Goal: Task Accomplishment & Management: Manage account settings

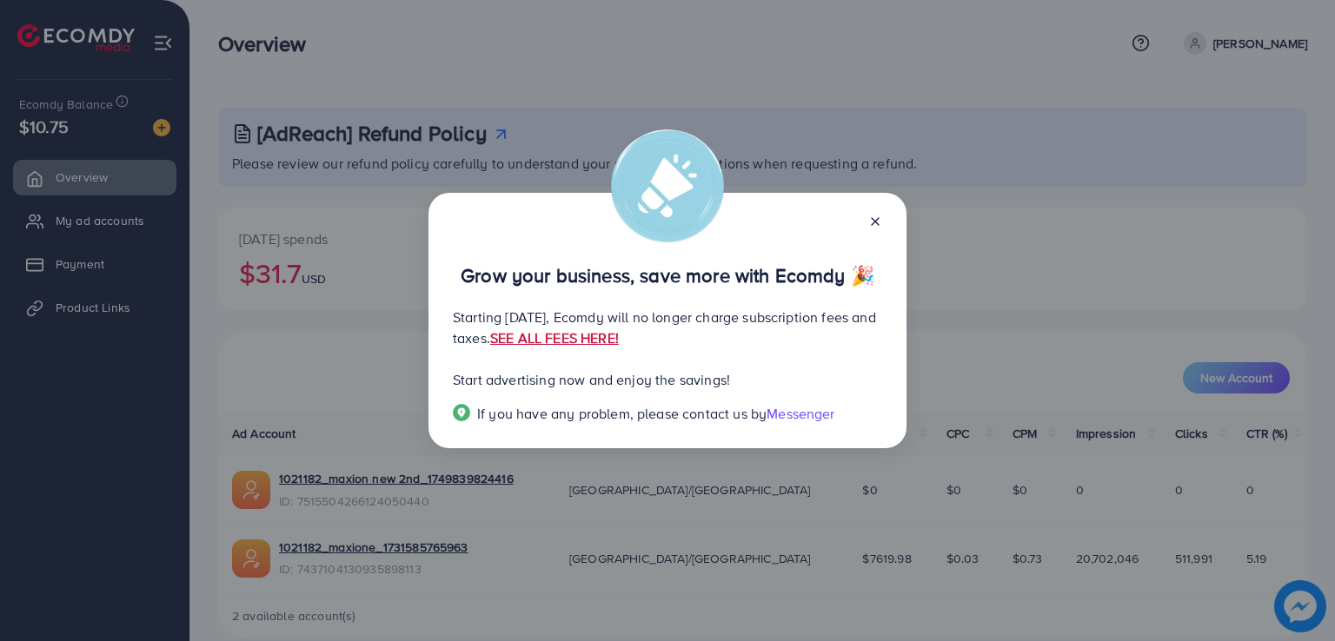
click at [619, 338] on link "SEE ALL FEES HERE!" at bounding box center [554, 337] width 129 height 19
click at [871, 229] on div at bounding box center [868, 220] width 28 height 20
click at [872, 222] on icon at bounding box center [875, 222] width 14 height 14
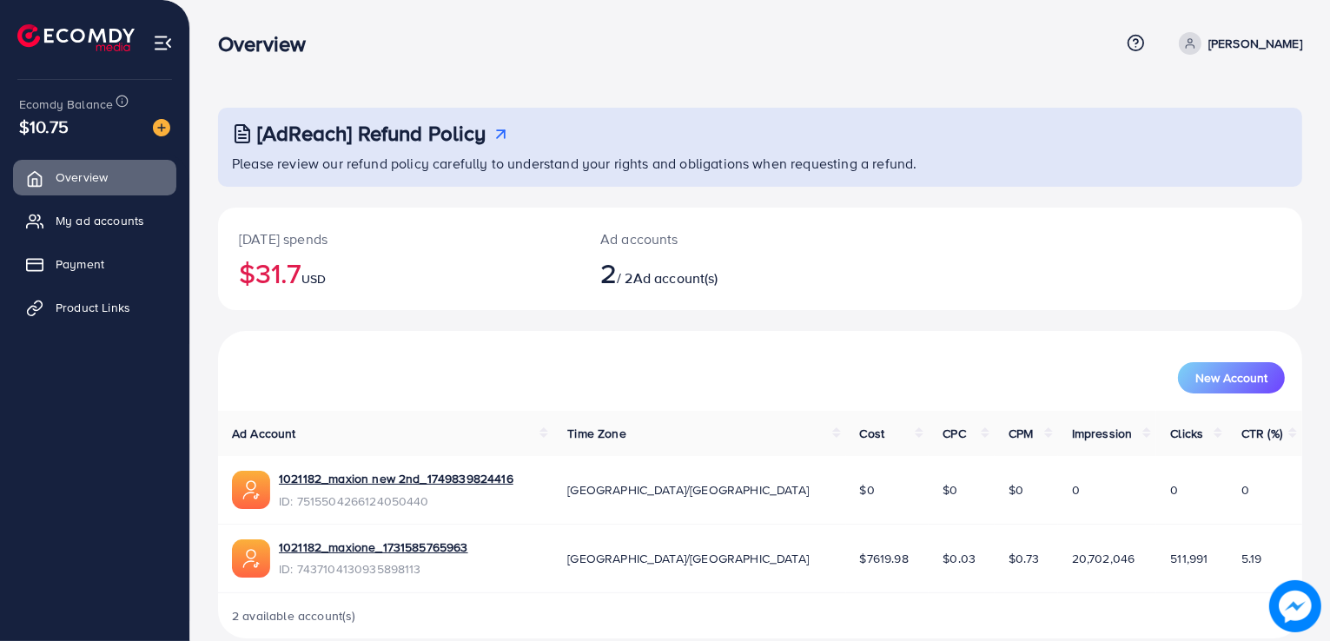
click at [650, 285] on span "Ad account(s)" at bounding box center [675, 277] width 85 height 19
click at [109, 233] on link "My ad accounts" at bounding box center [94, 220] width 163 height 35
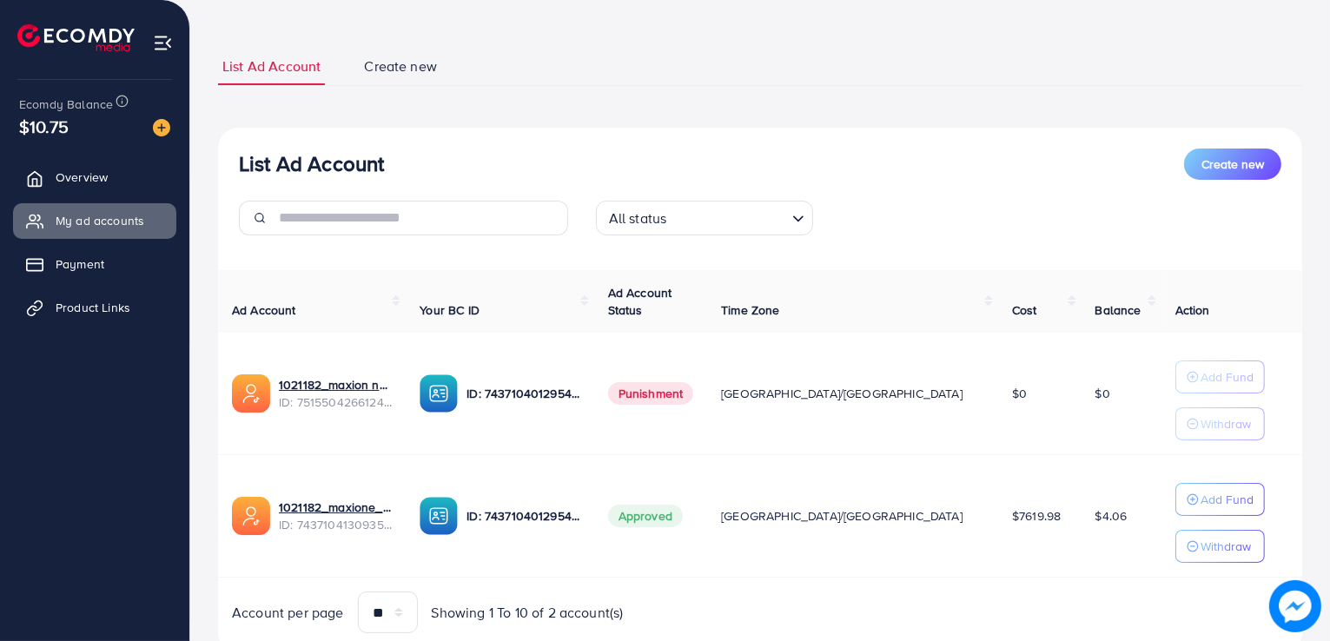
scroll to position [89, 0]
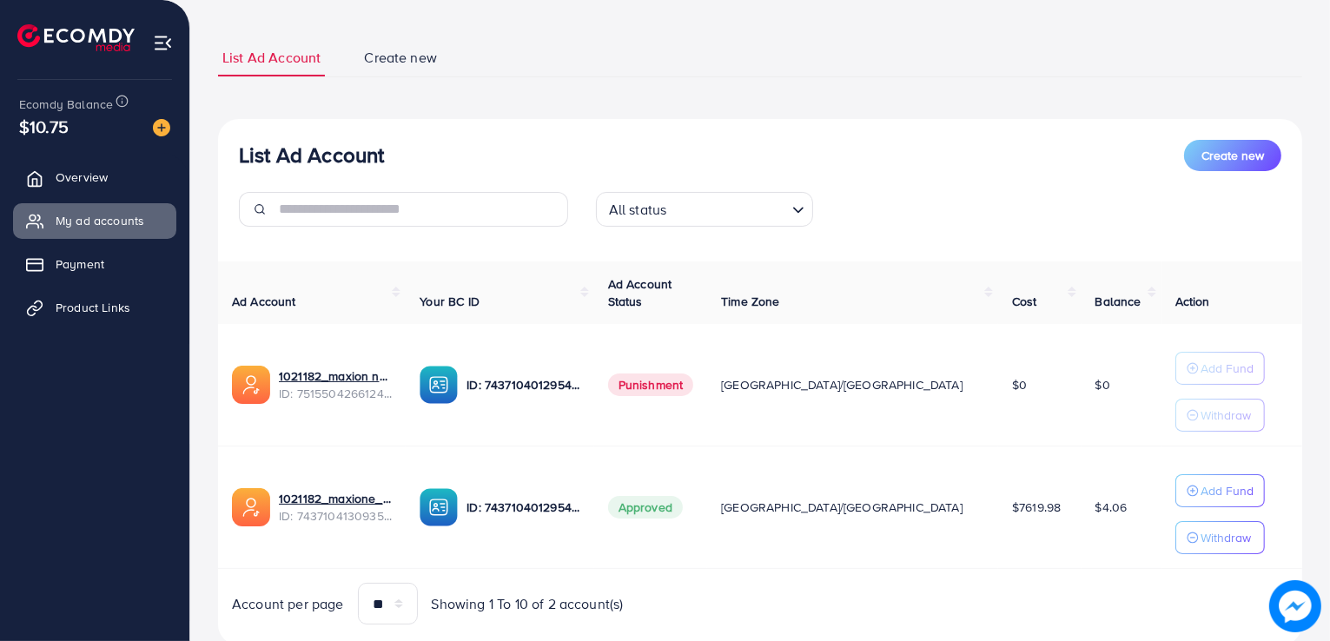
click at [450, 407] on td "ID: 7437104012954140673" at bounding box center [500, 385] width 188 height 123
click at [90, 258] on span "Payment" at bounding box center [84, 263] width 49 height 17
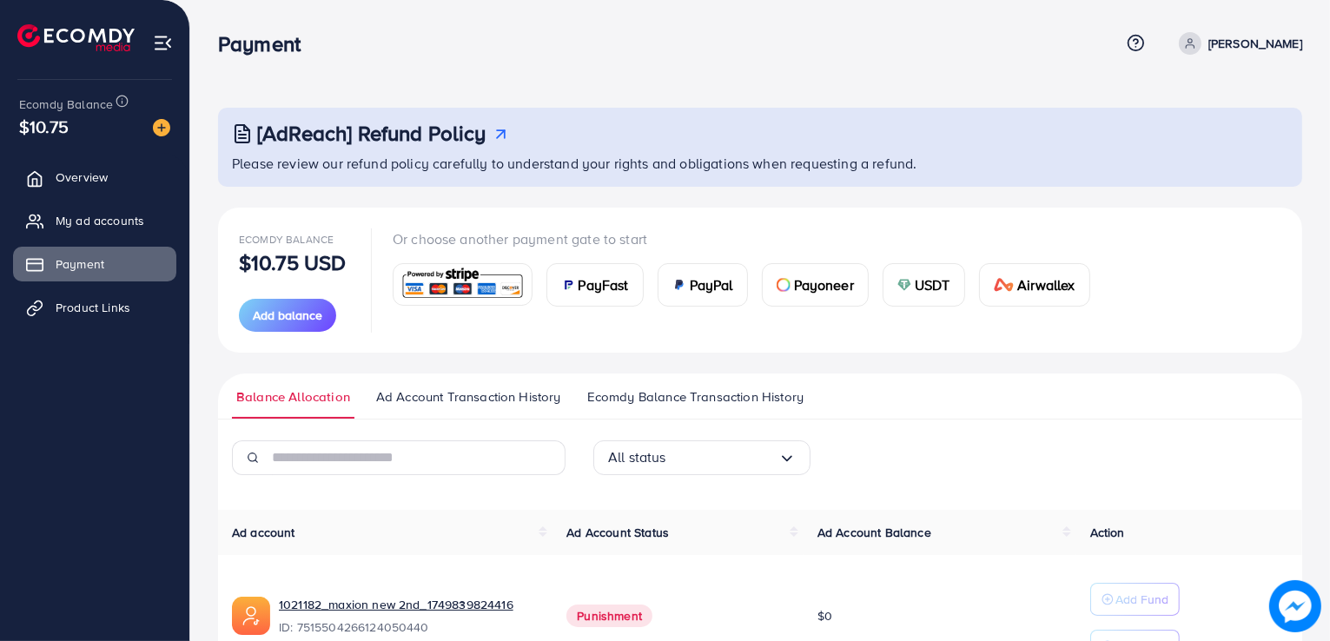
click at [160, 45] on img at bounding box center [163, 43] width 20 height 20
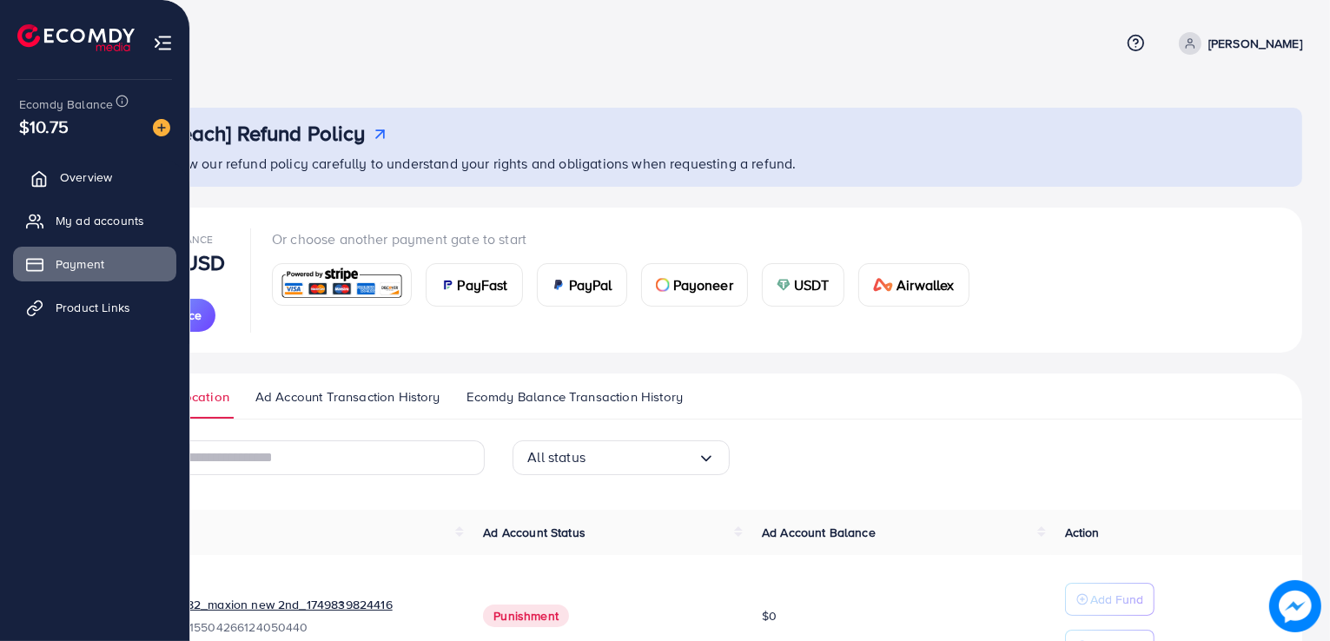
click at [127, 183] on link "Overview" at bounding box center [94, 177] width 163 height 35
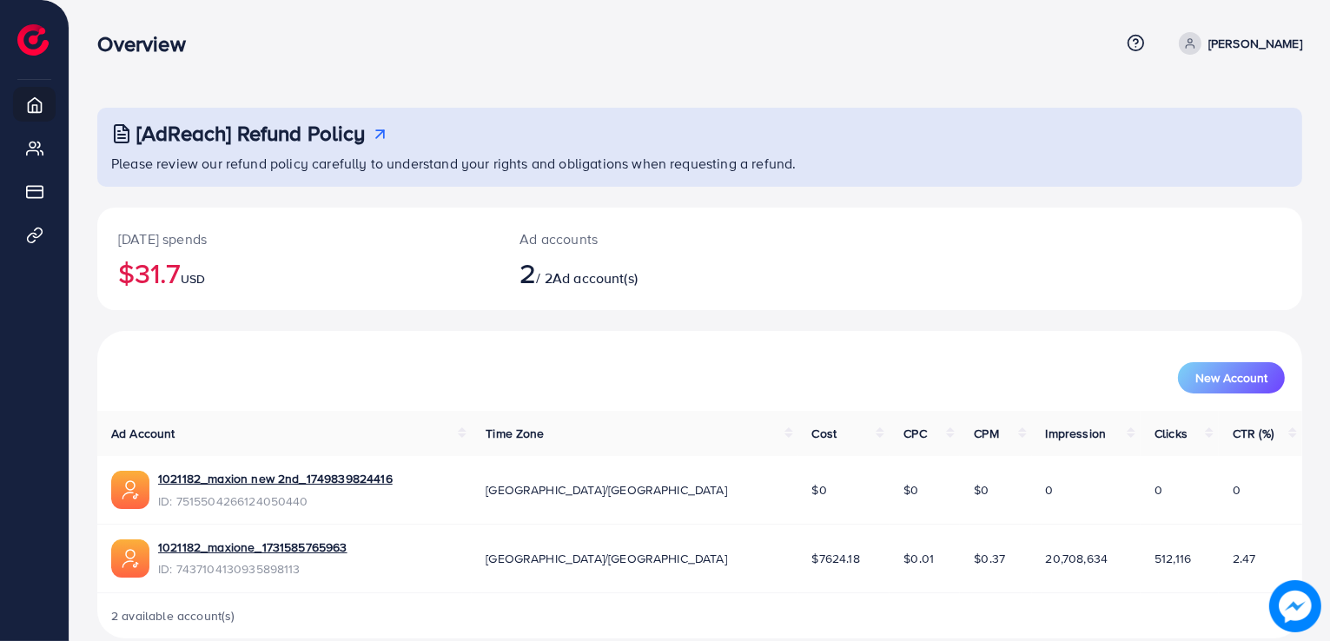
click at [1202, 53] on span at bounding box center [1190, 43] width 23 height 23
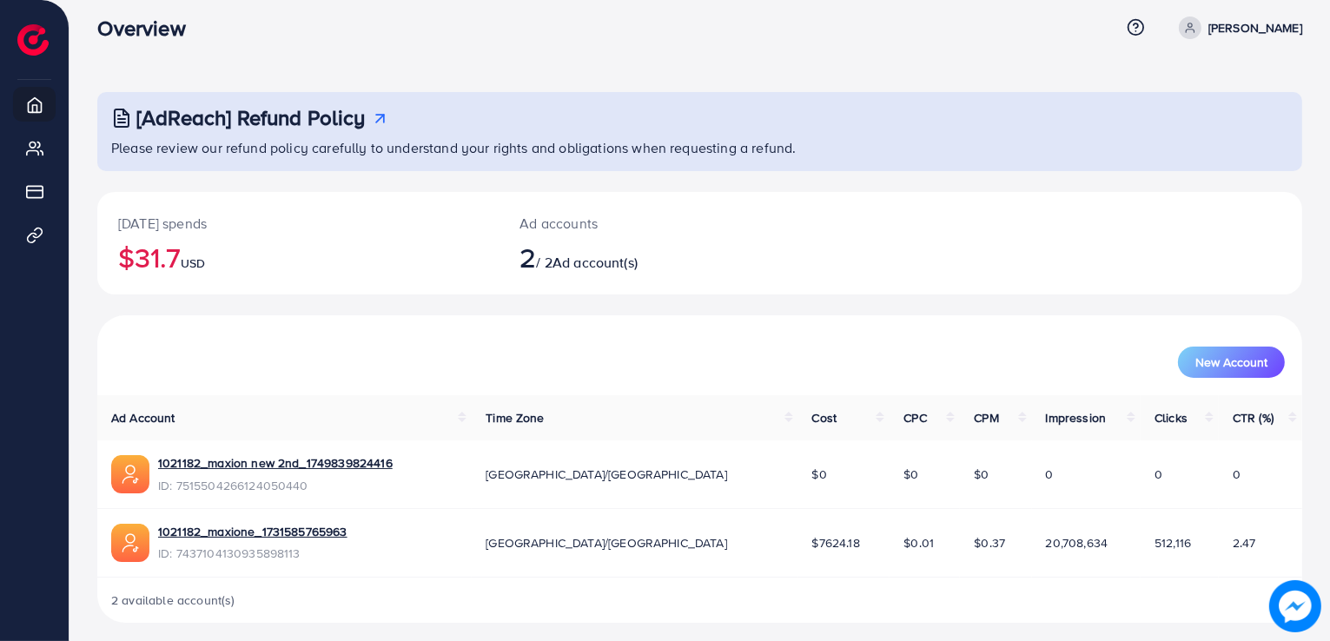
scroll to position [24, 0]
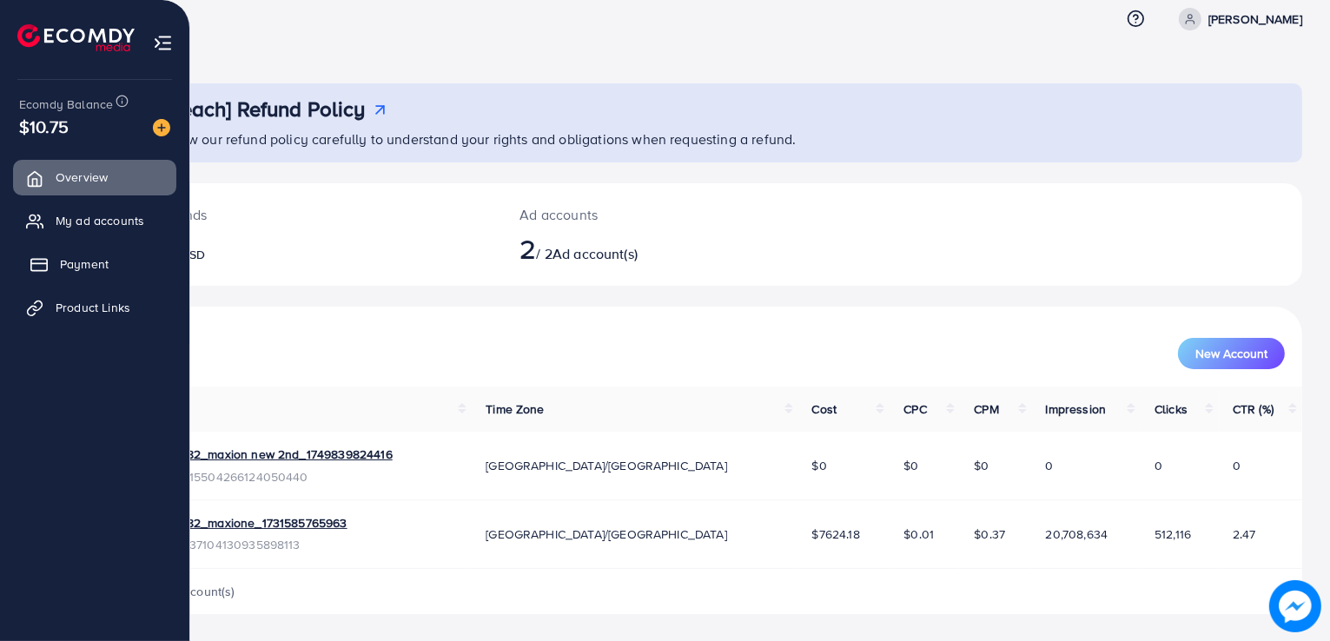
click at [100, 253] on link "Payment" at bounding box center [94, 264] width 163 height 35
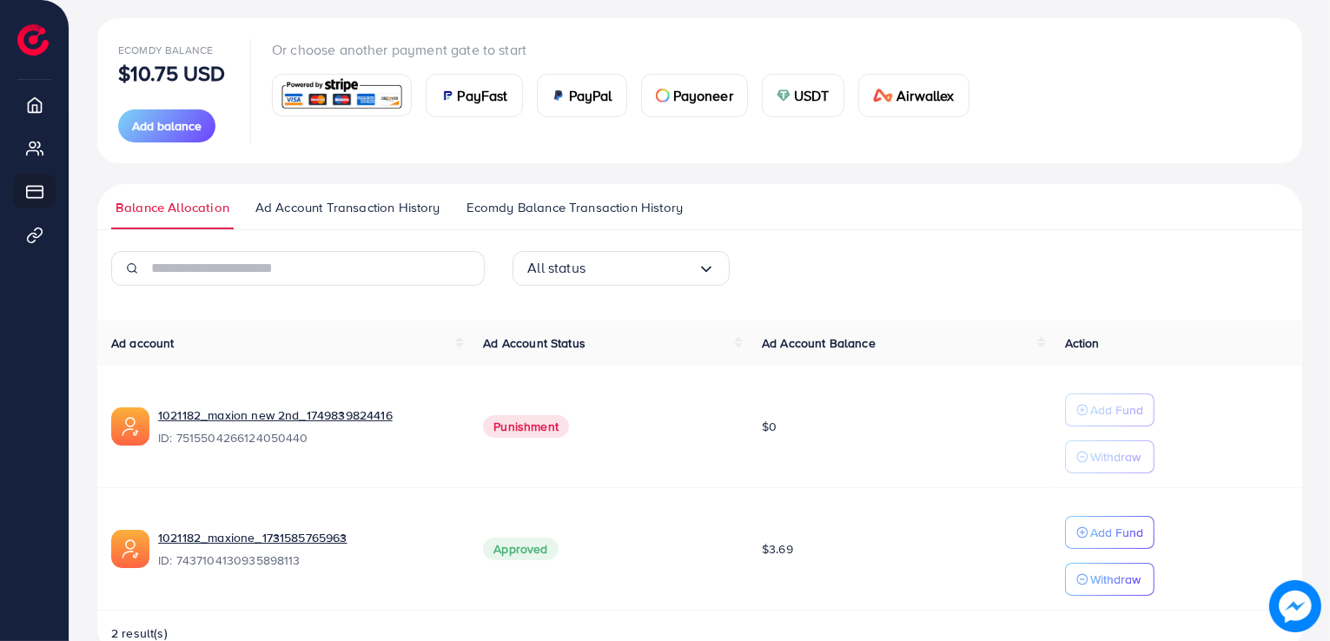
scroll to position [205, 0]
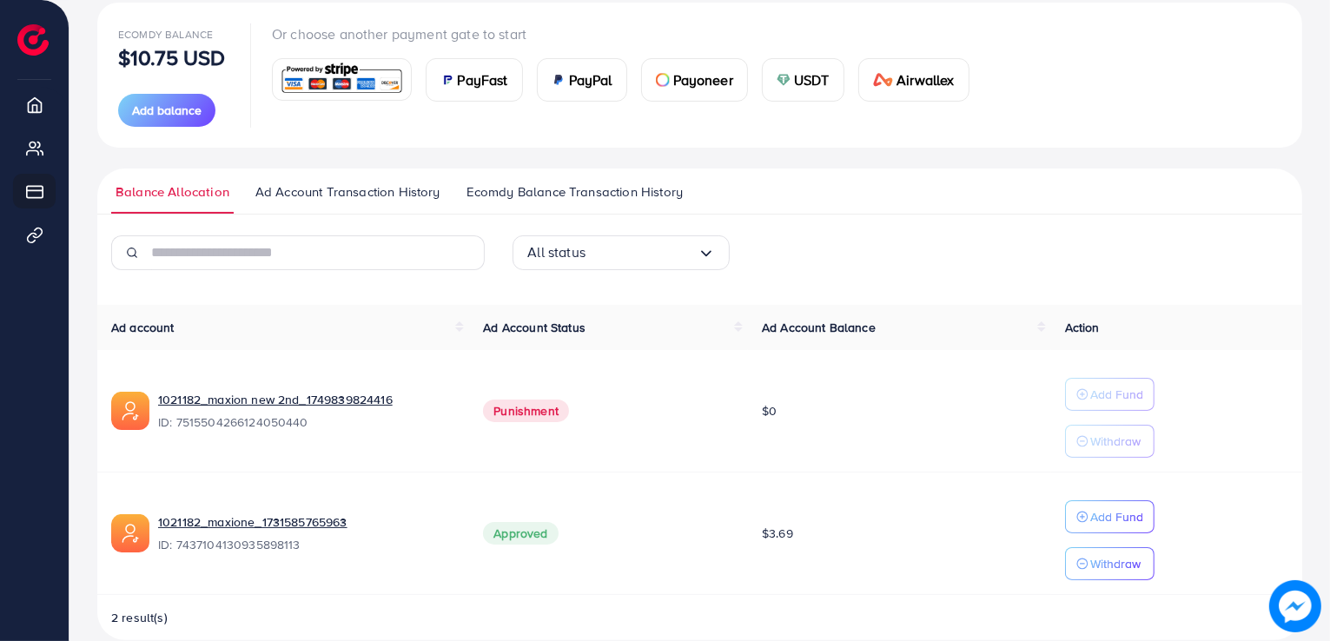
click at [597, 244] on input "Search for option" at bounding box center [642, 252] width 112 height 27
click at [626, 268] on div "All status Loading..." at bounding box center [621, 252] width 217 height 35
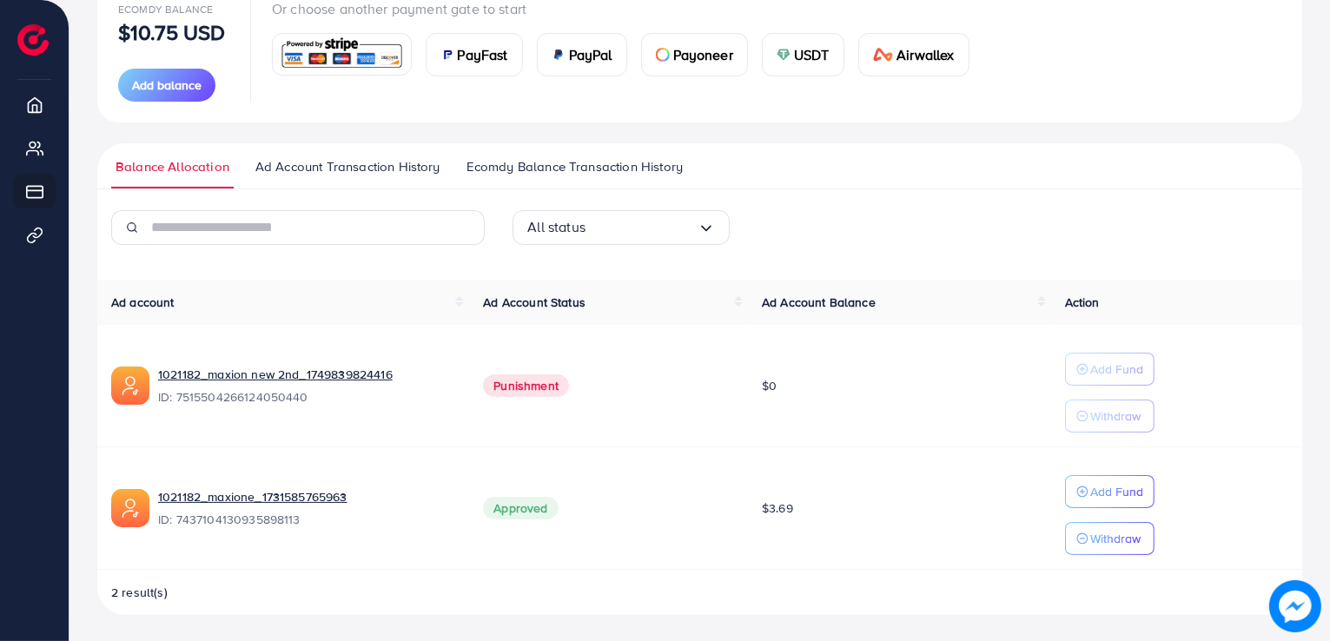
click at [506, 505] on span "Approved" at bounding box center [520, 508] width 75 height 23
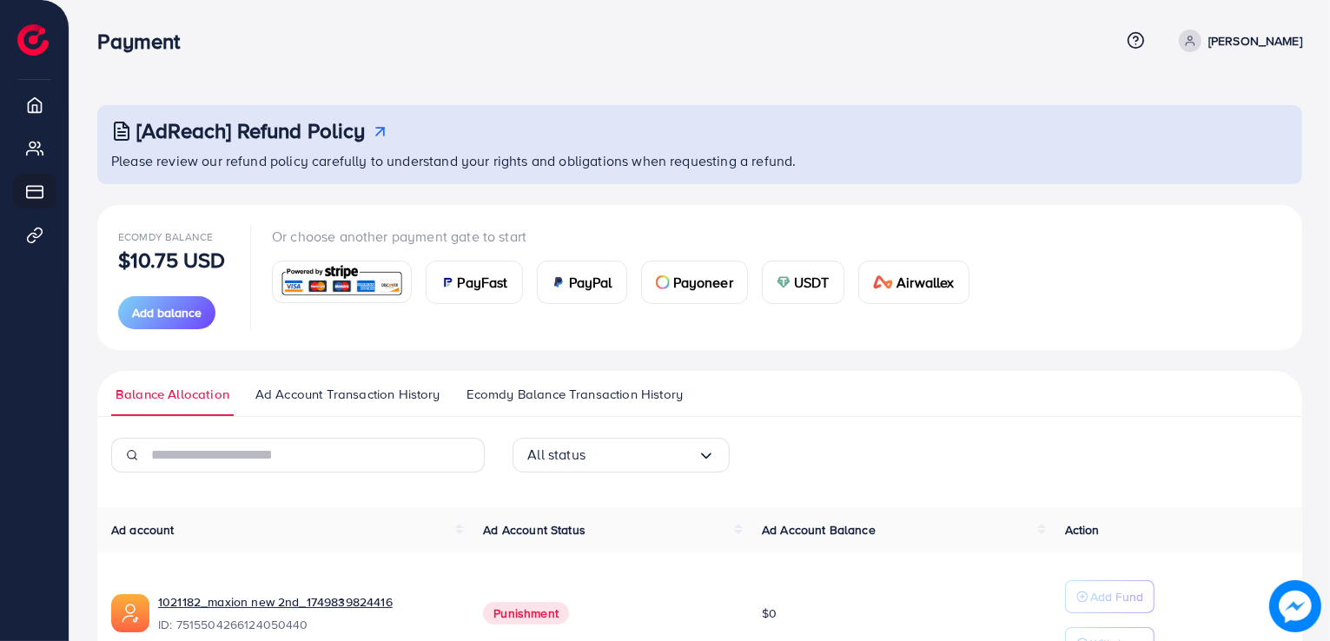
scroll to position [0, 0]
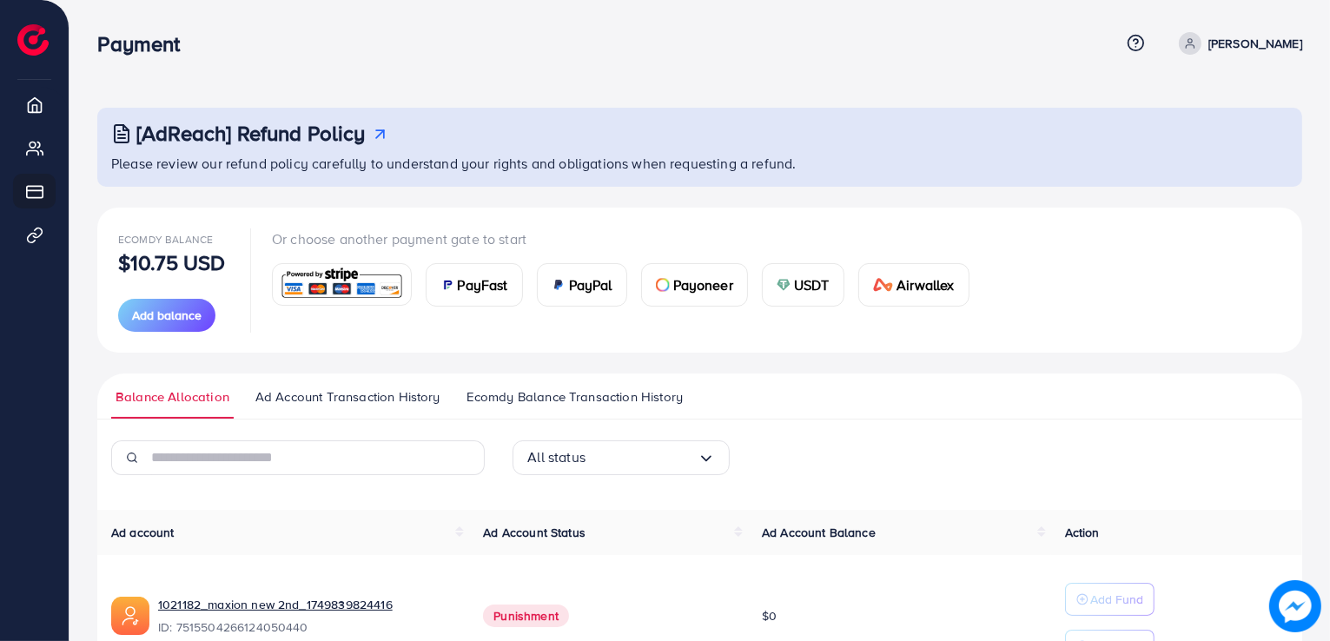
click at [596, 438] on div "Balance Allocation Ad Account Transaction History Ecomdy Balance Transaction Hi…" at bounding box center [699, 610] width 1205 height 472
click at [556, 423] on div "Balance Allocation Ad Account Transaction History Ecomdy Balance Transaction Hi…" at bounding box center [699, 610] width 1205 height 472
click at [408, 392] on span "Ad Account Transaction History" at bounding box center [347, 397] width 185 height 19
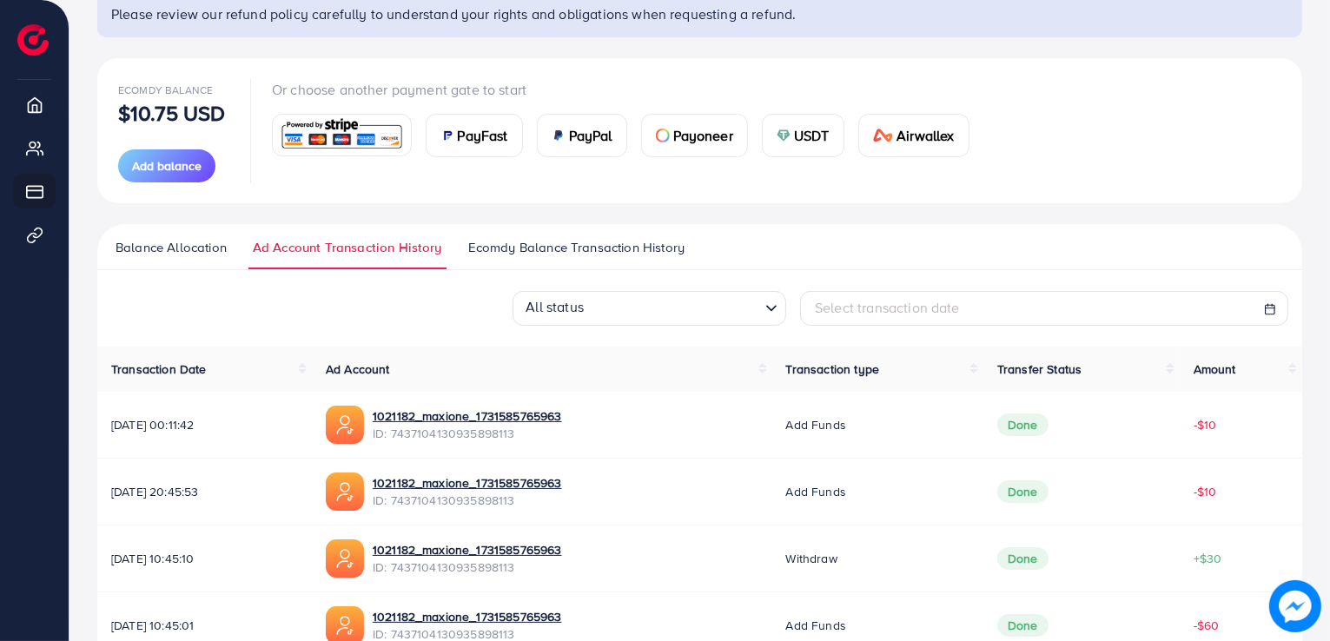
scroll to position [119, 0]
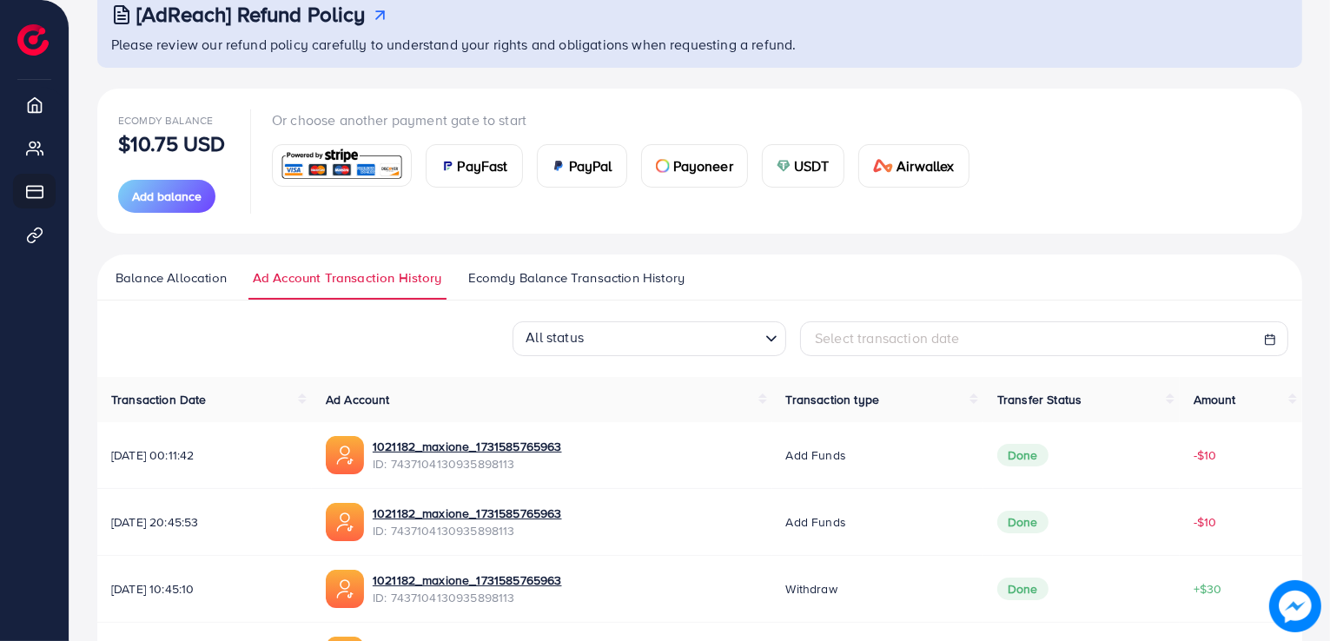
click at [598, 286] on span "Ecomdy Balance Transaction History" at bounding box center [576, 277] width 216 height 19
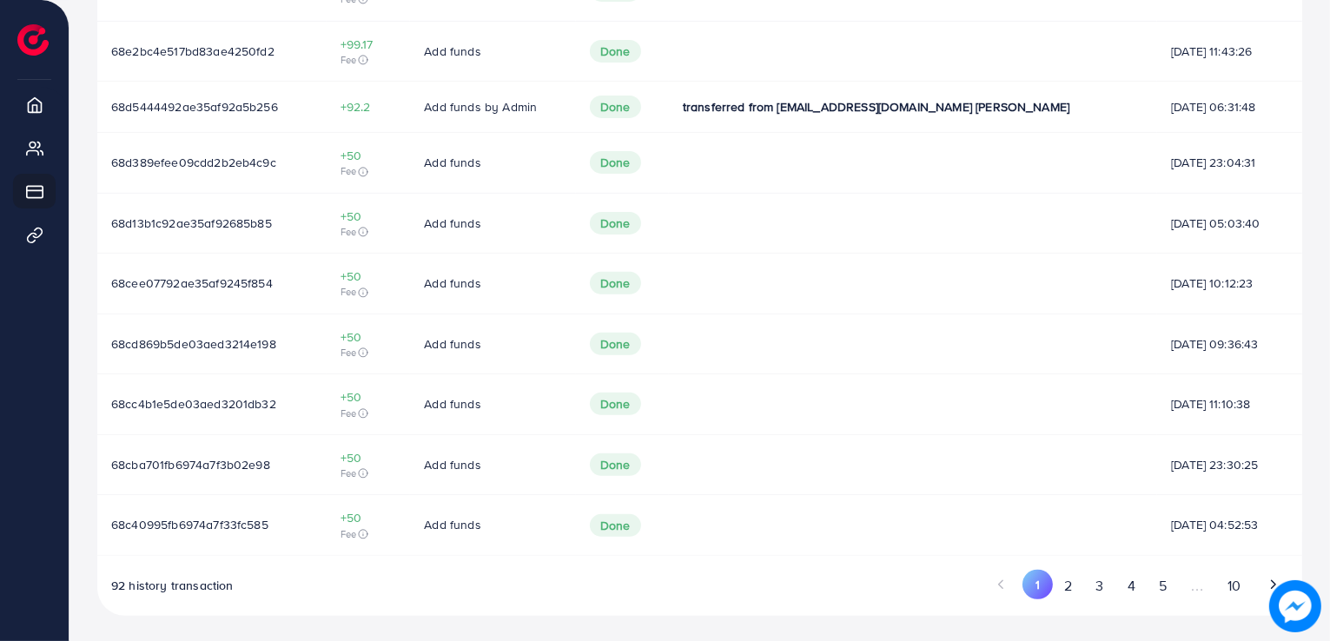
scroll to position [580, 0]
click at [368, 354] on icon at bounding box center [363, 353] width 10 height 10
click at [462, 340] on span "Add funds" at bounding box center [452, 343] width 56 height 17
click at [620, 348] on span "Done" at bounding box center [615, 344] width 51 height 23
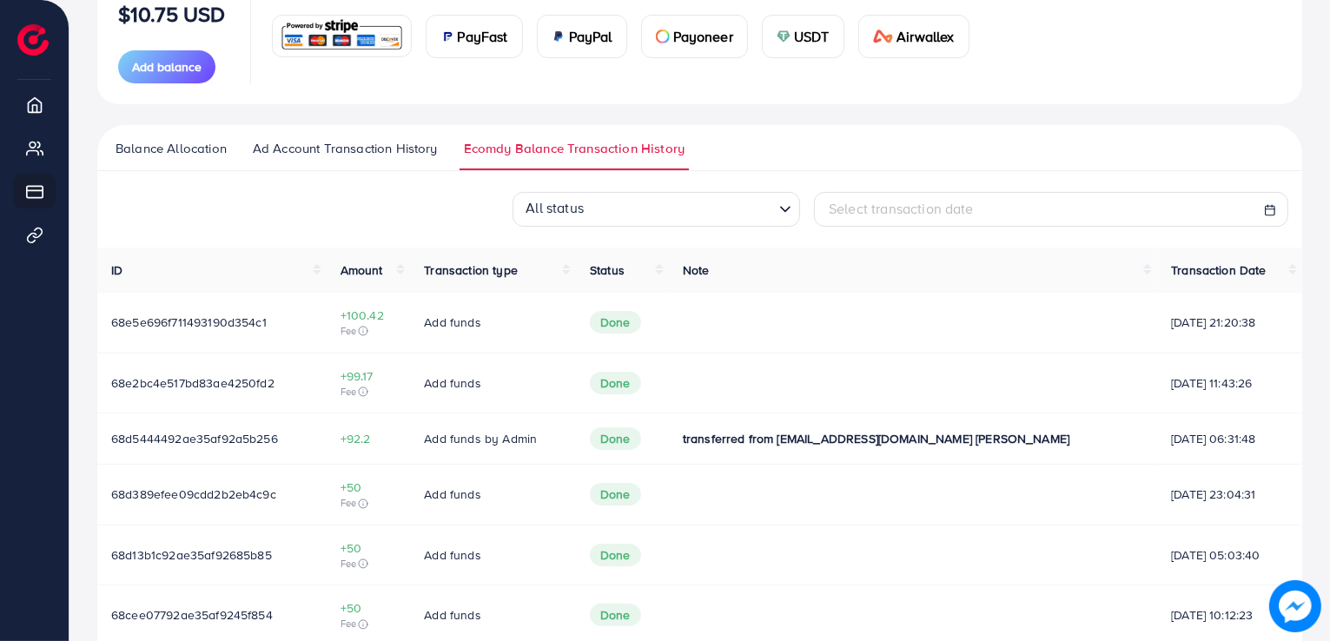
scroll to position [233, 0]
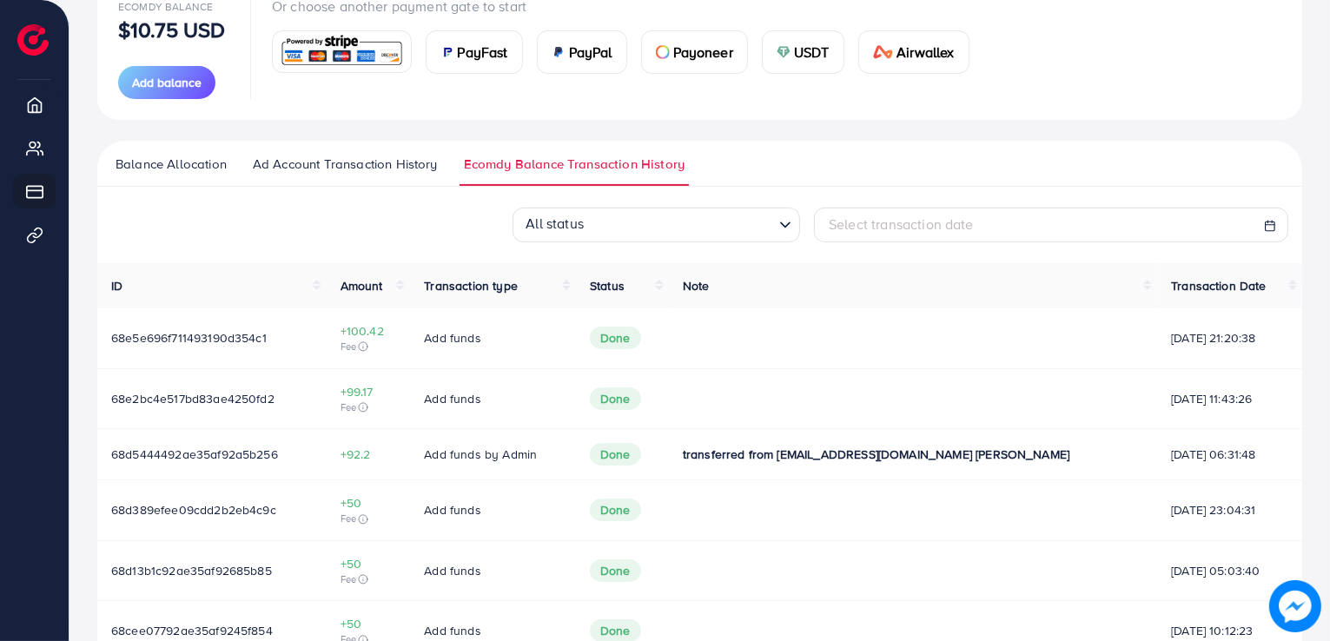
click at [1270, 224] on icon at bounding box center [1270, 226] width 12 height 12
click at [1270, 223] on icon at bounding box center [1270, 226] width 12 height 12
click at [1166, 231] on div "Select transaction date" at bounding box center [1051, 225] width 445 height 20
select select "*"
select select "**"
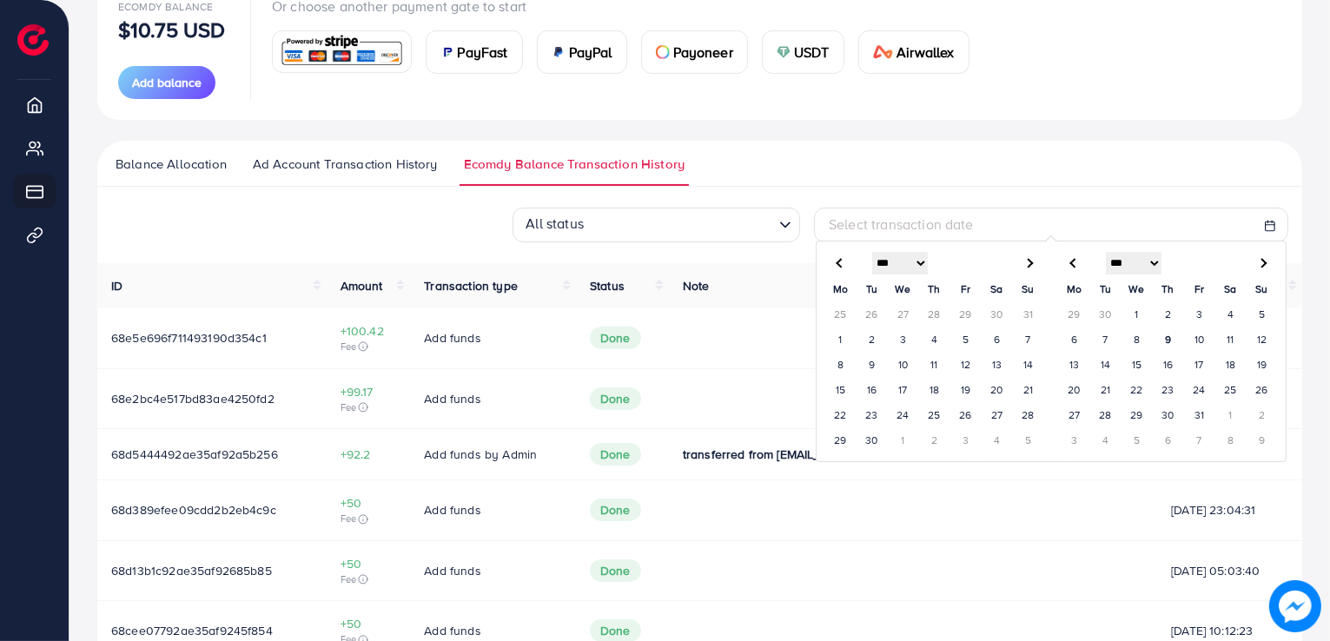
click at [831, 267] on th at bounding box center [840, 263] width 31 height 27
select select "*"
click at [831, 267] on th at bounding box center [840, 263] width 31 height 27
select select "*"
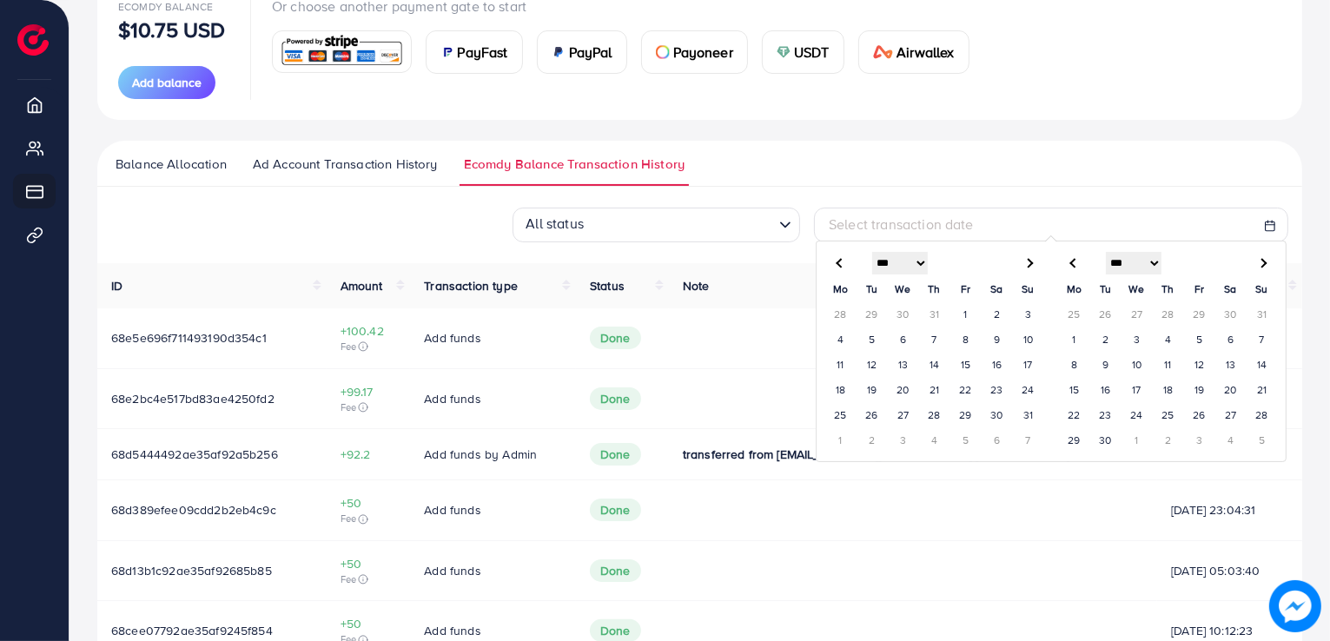
select select "*"
click at [831, 267] on th at bounding box center [840, 263] width 31 height 27
select select "*"
click at [831, 267] on th at bounding box center [840, 263] width 31 height 27
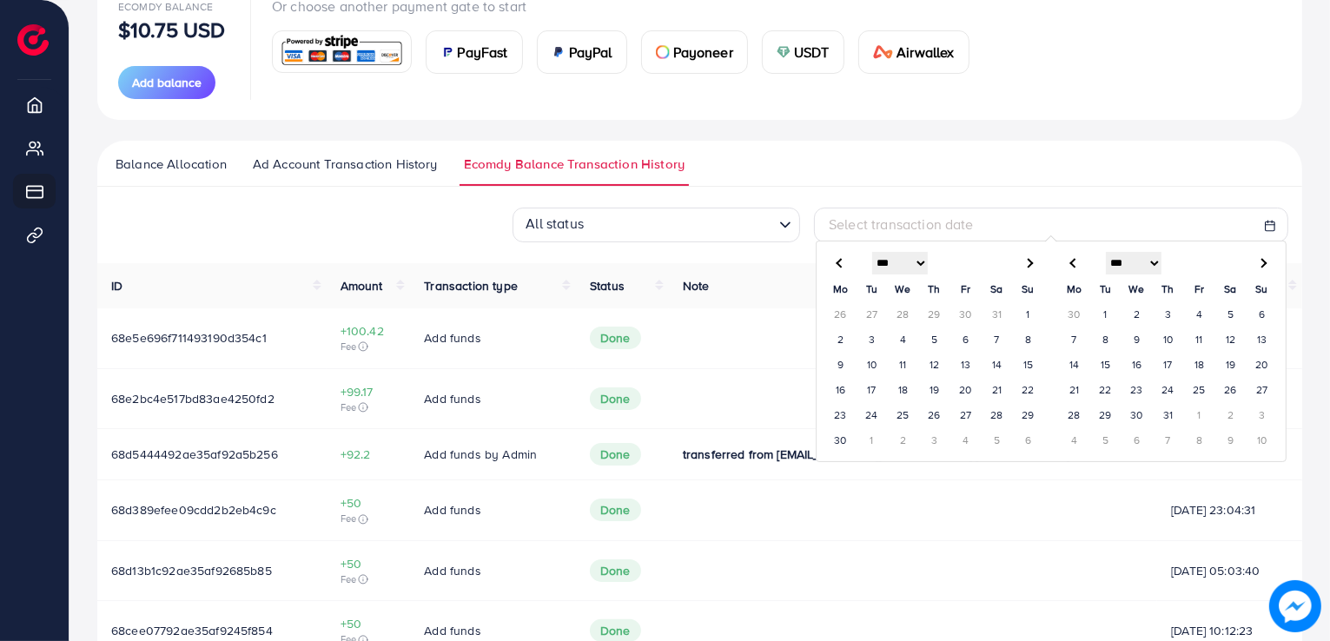
select select "*"
click at [831, 267] on th at bounding box center [840, 263] width 31 height 27
select select "*"
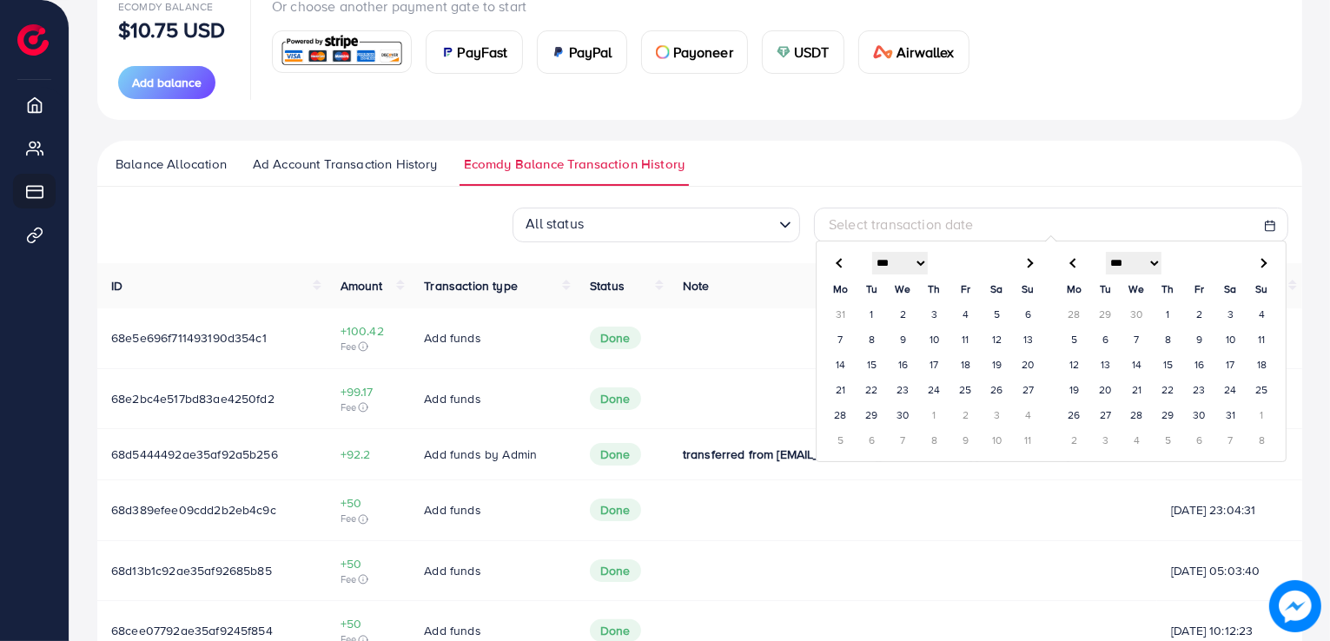
click at [831, 267] on th at bounding box center [840, 263] width 31 height 27
select select "*"
click at [831, 267] on th at bounding box center [840, 263] width 31 height 27
select select "*"
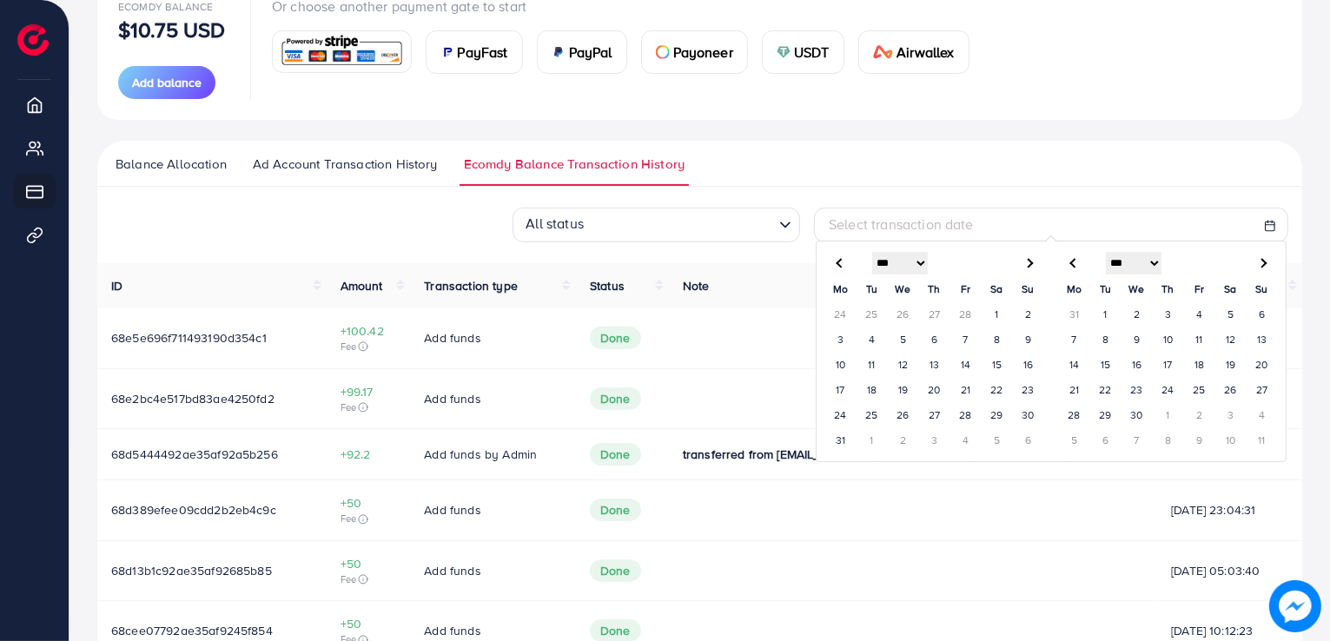
select select "*"
click at [831, 267] on th at bounding box center [840, 263] width 31 height 27
select select "*"
click at [1230, 322] on td "1" at bounding box center [1231, 314] width 31 height 25
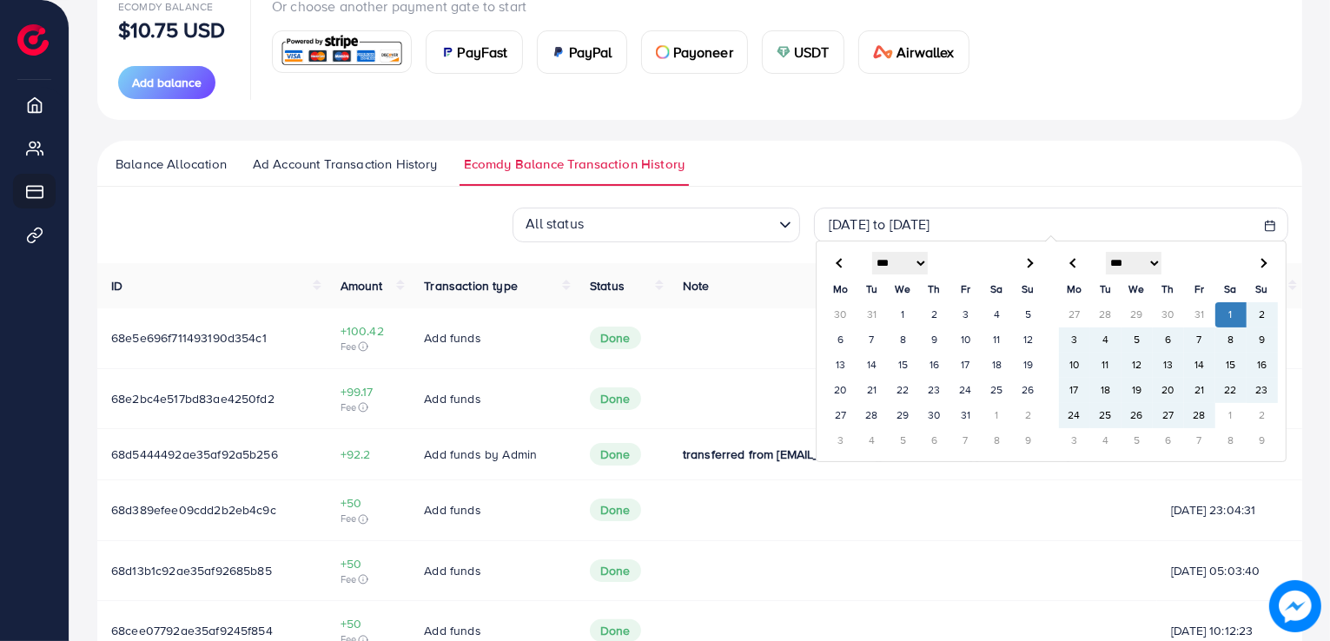
click at [1264, 265] on span at bounding box center [1262, 264] width 10 height 10
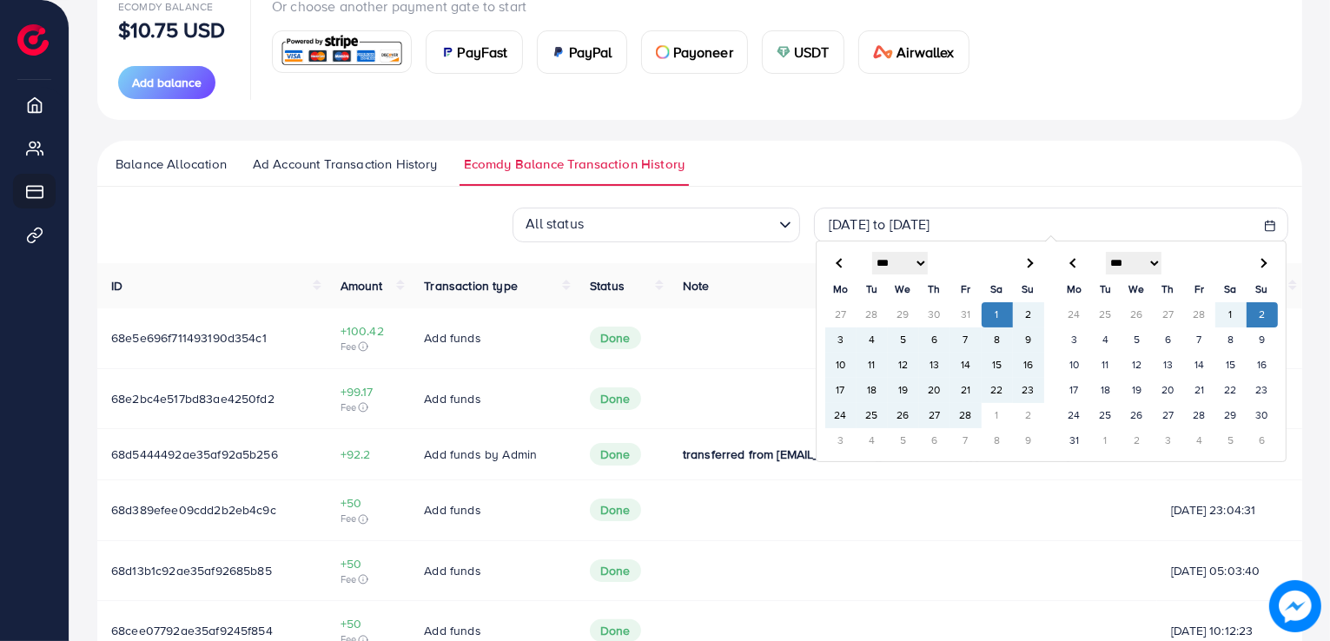
click at [1264, 265] on span at bounding box center [1262, 264] width 10 height 10
select select "*"
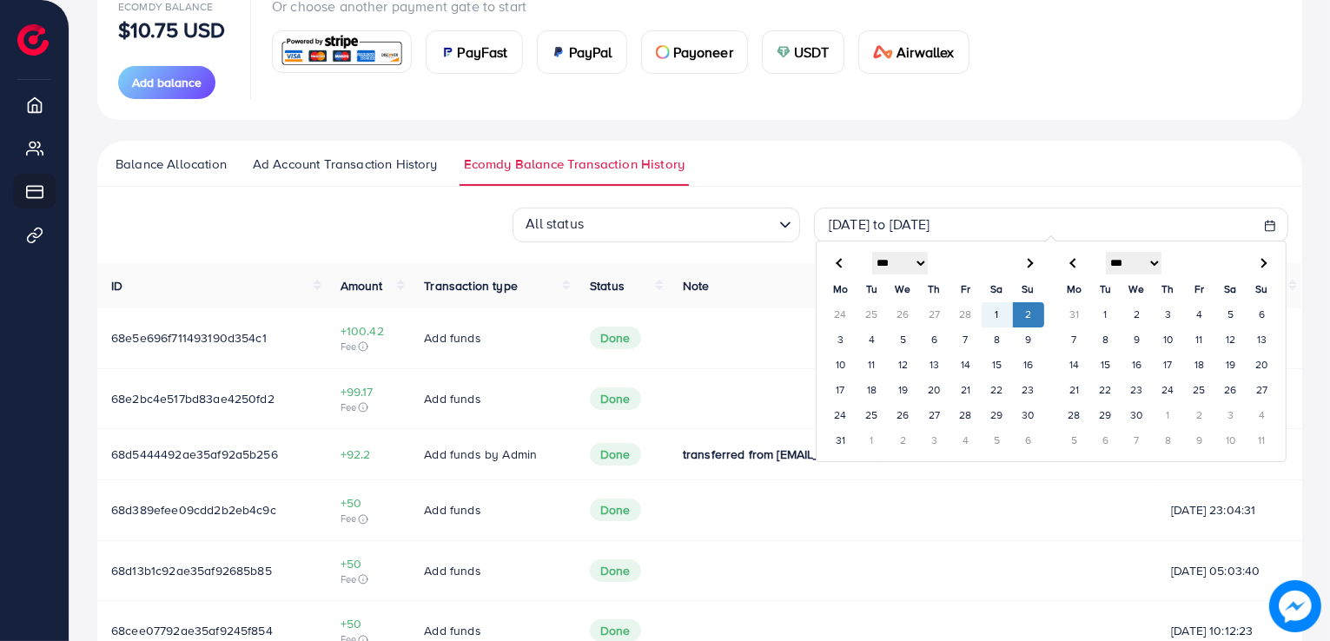
click at [1264, 265] on span at bounding box center [1262, 264] width 10 height 10
select select "*"
click at [1264, 265] on span at bounding box center [1262, 264] width 10 height 10
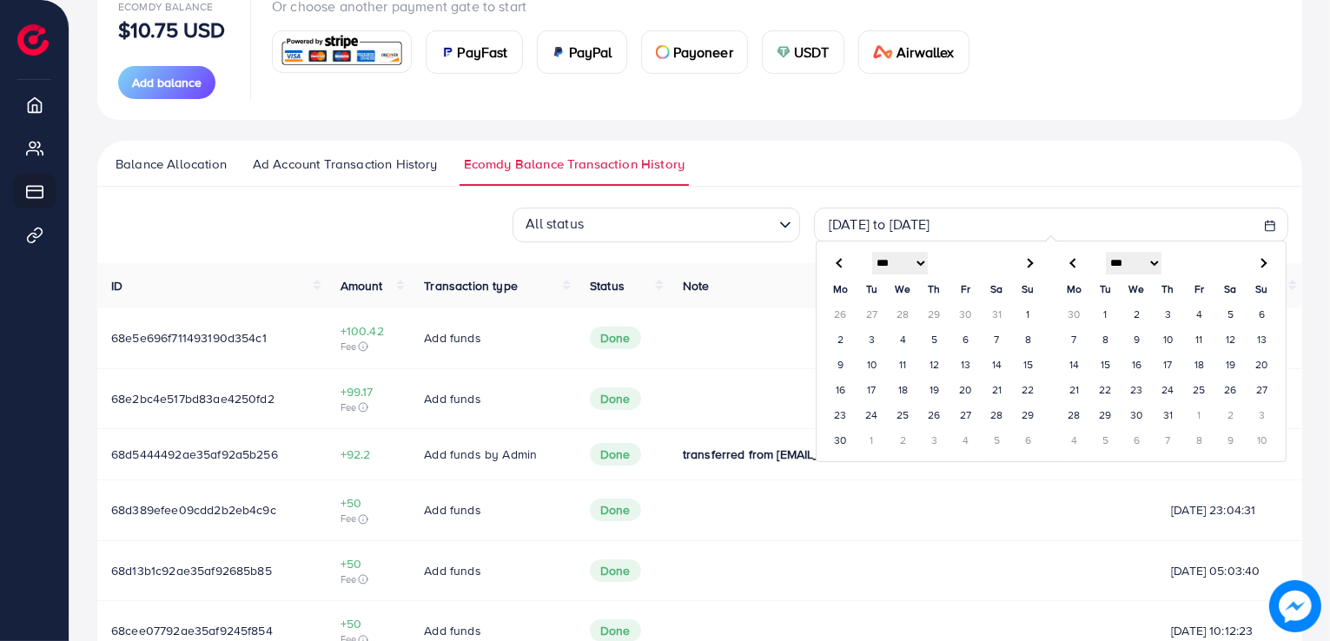
click at [1264, 265] on span at bounding box center [1262, 264] width 10 height 10
select select "*"
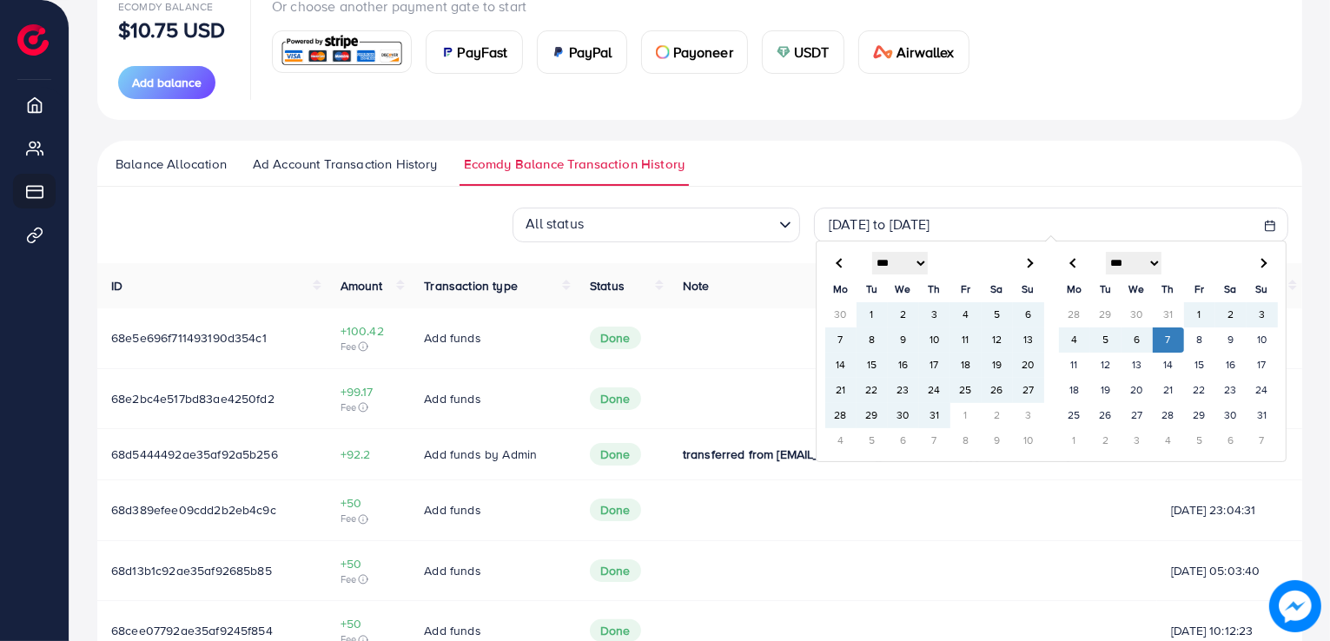
click at [1175, 342] on td "7" at bounding box center [1168, 340] width 31 height 25
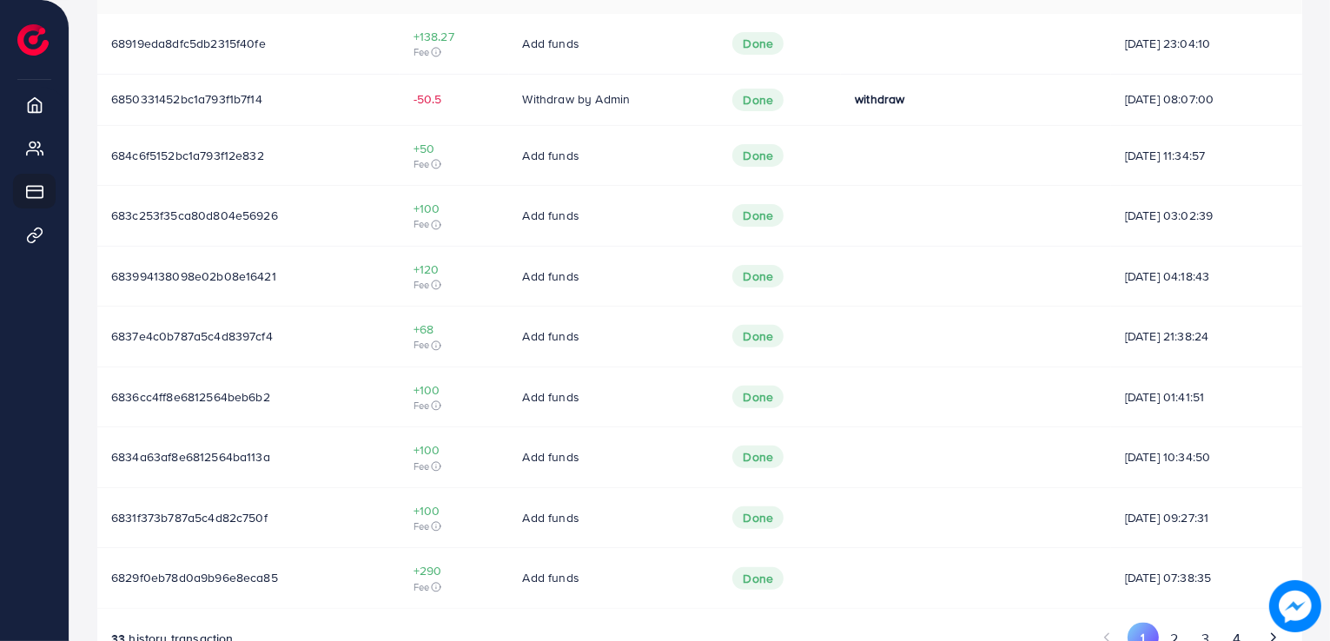
scroll to position [580, 0]
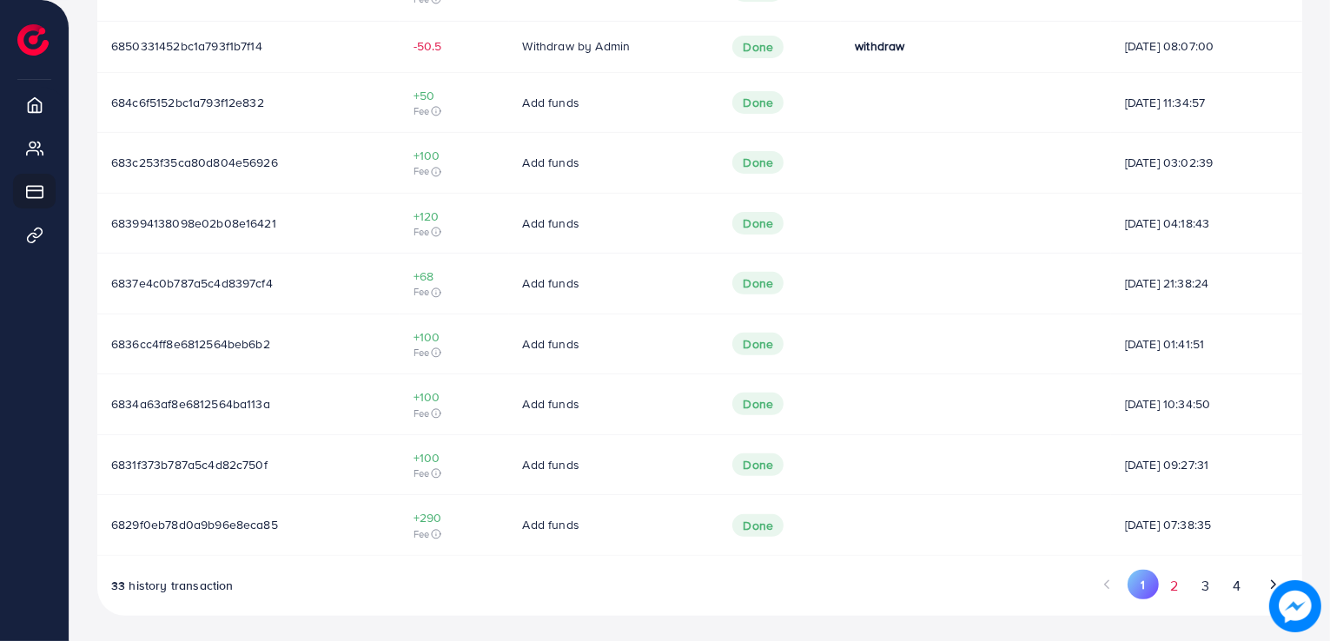
click at [1183, 580] on button "2" at bounding box center [1174, 586] width 31 height 32
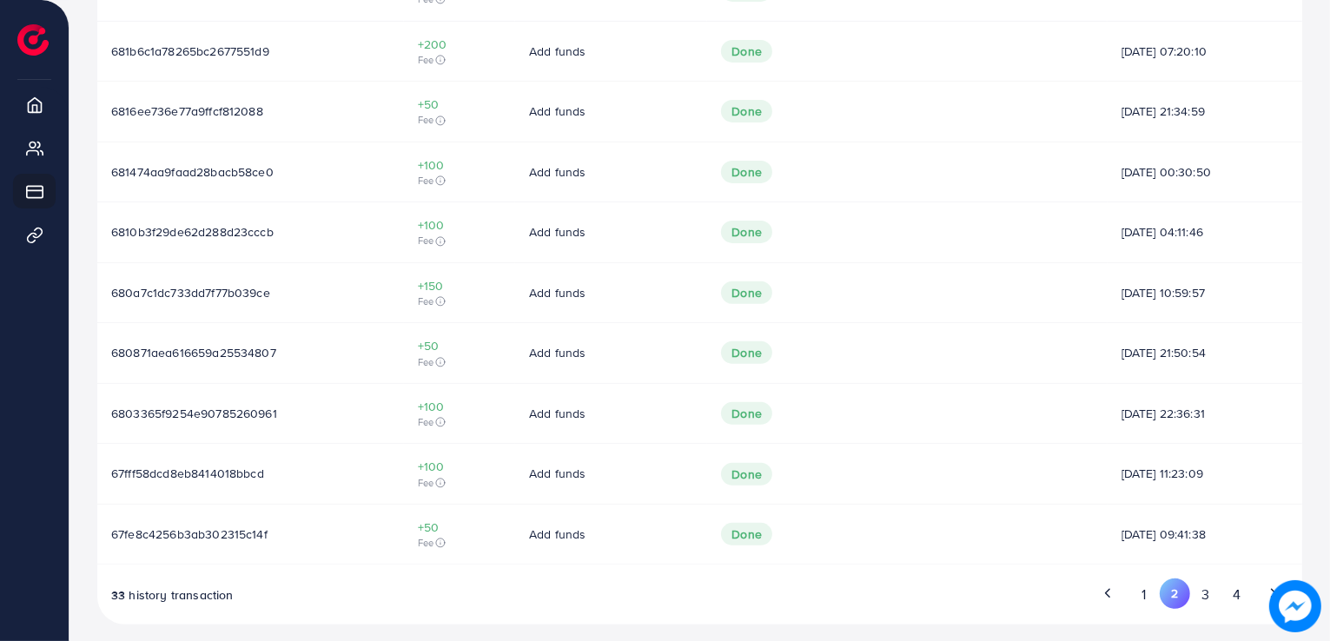
click at [1216, 585] on button "3" at bounding box center [1205, 595] width 31 height 32
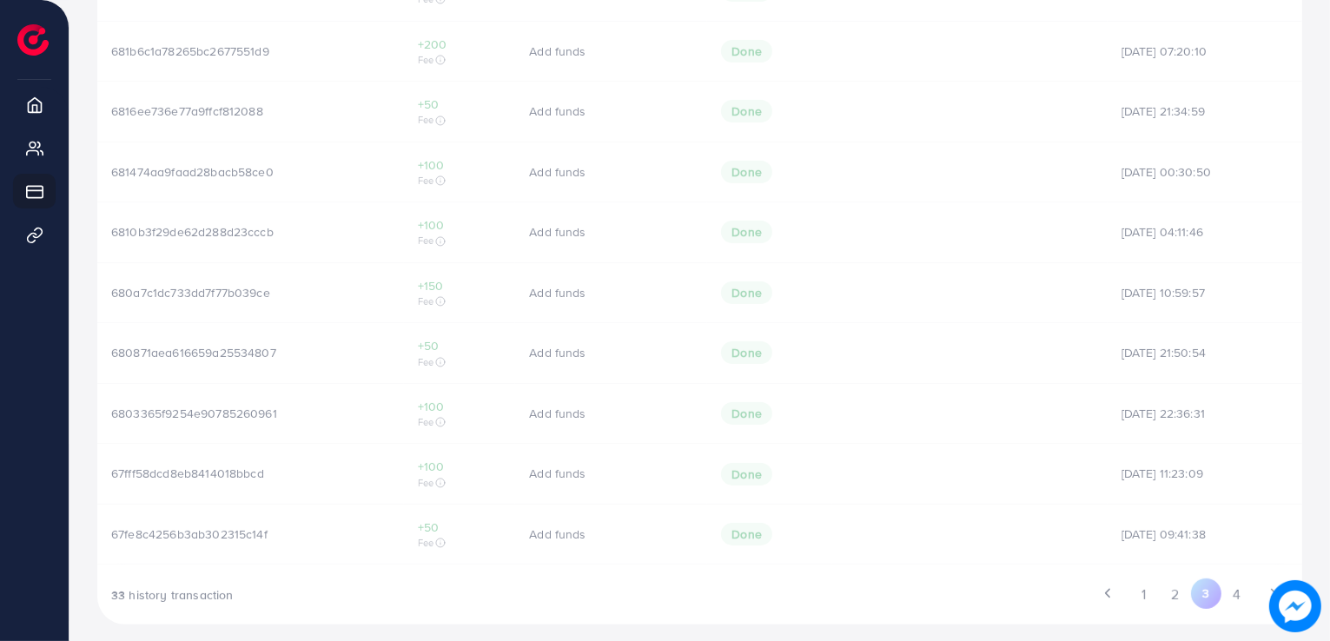
click at [1216, 585] on div "ID Amount Transaction type Status Note Transaction Date Download Invoice 68218a…" at bounding box center [699, 270] width 1205 height 709
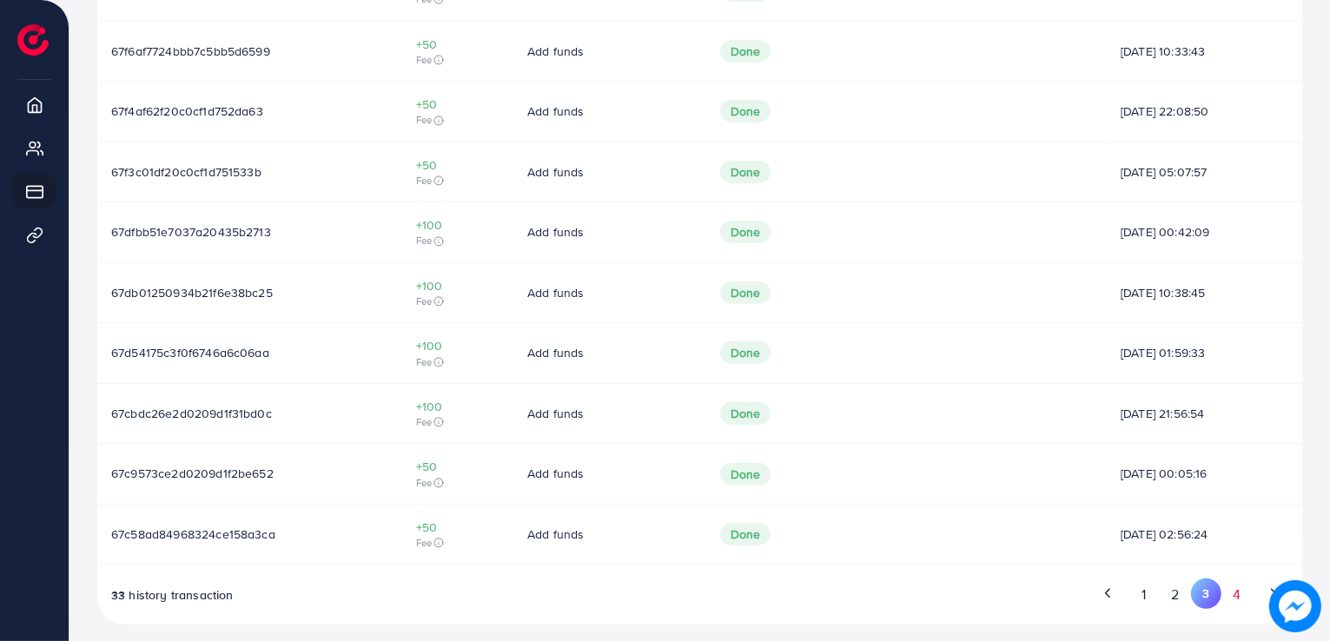
click at [1236, 592] on button "4" at bounding box center [1237, 595] width 31 height 32
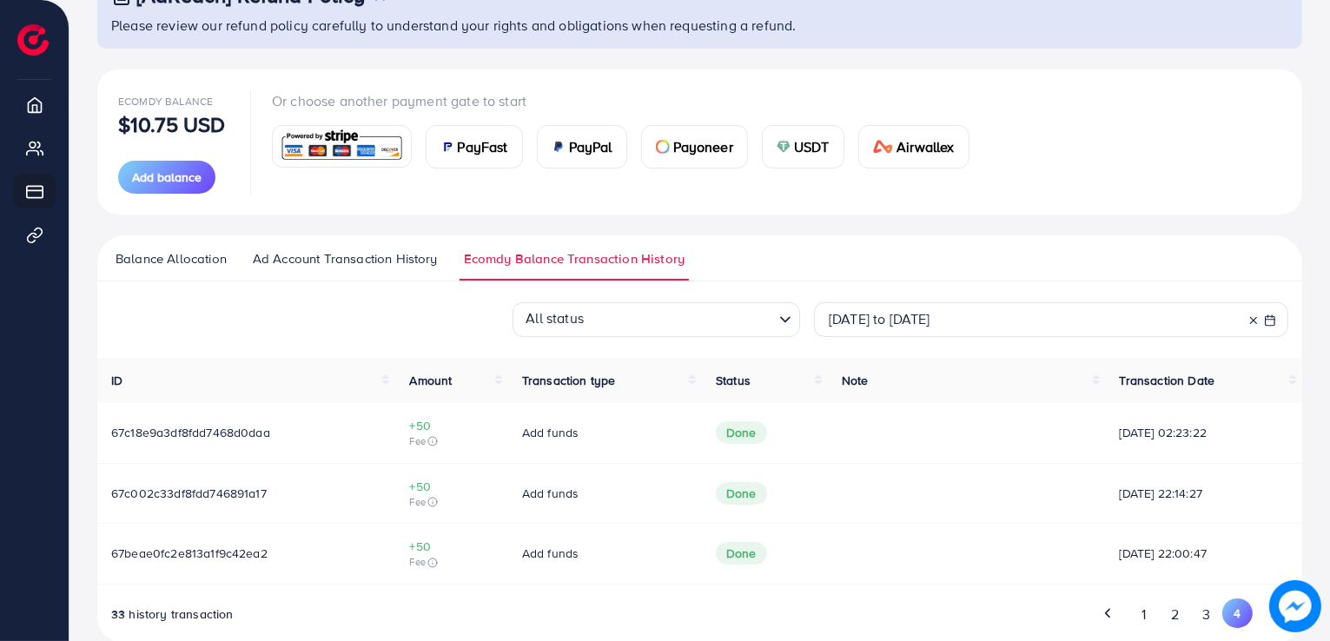
scroll to position [169, 0]
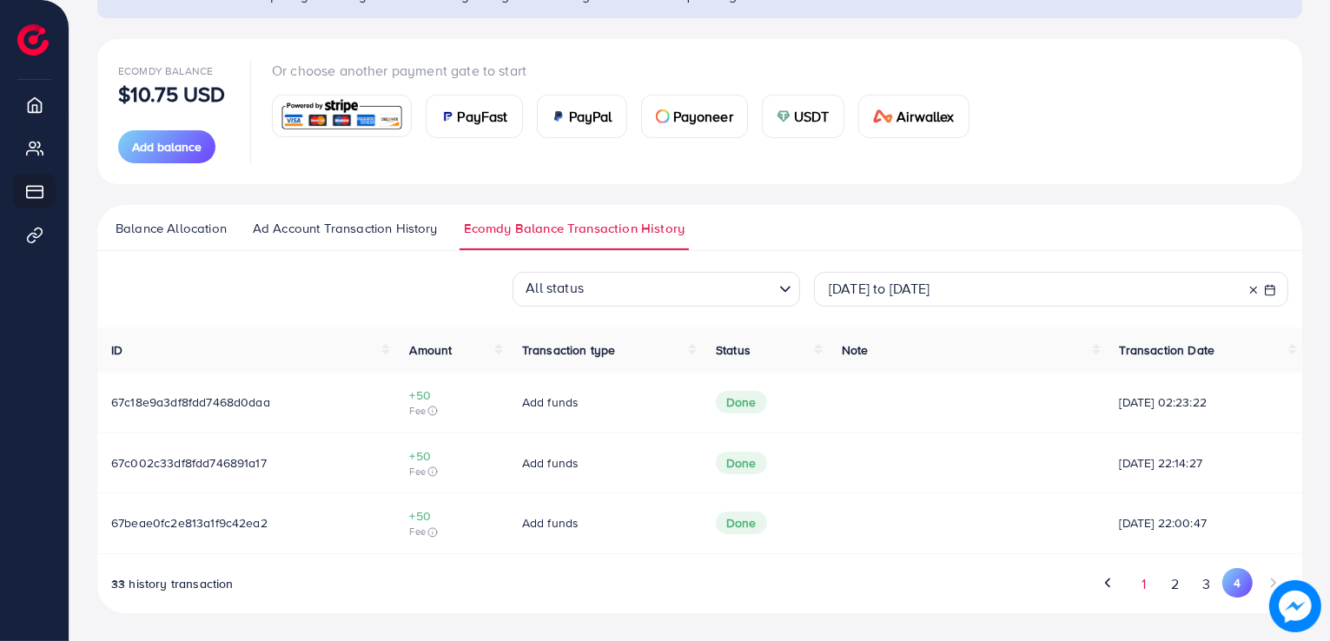
click at [1137, 584] on button "1" at bounding box center [1144, 584] width 30 height 32
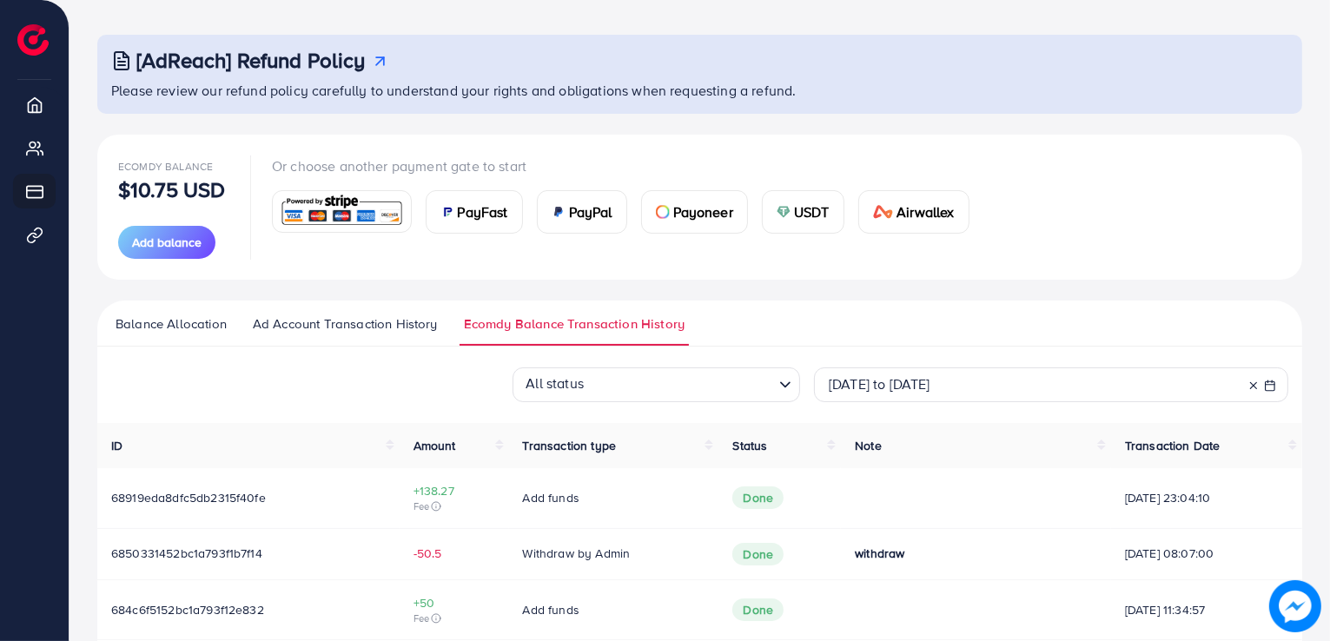
scroll to position [0, 0]
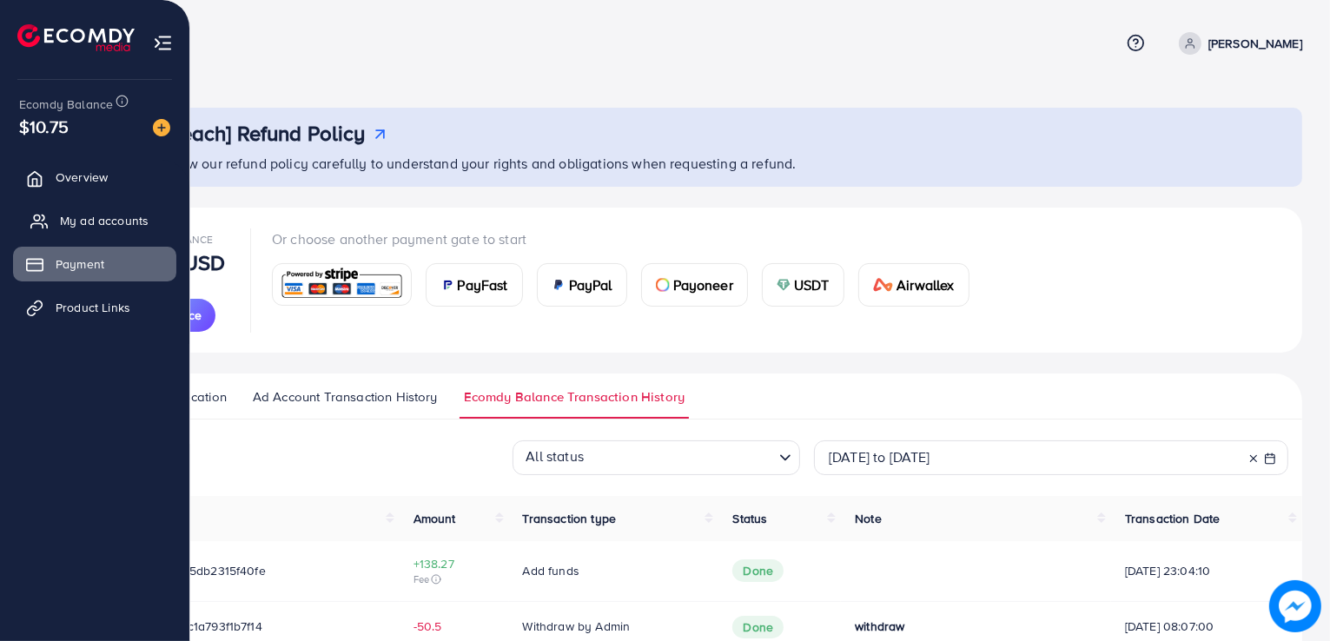
click at [112, 216] on span "My ad accounts" at bounding box center [104, 220] width 89 height 17
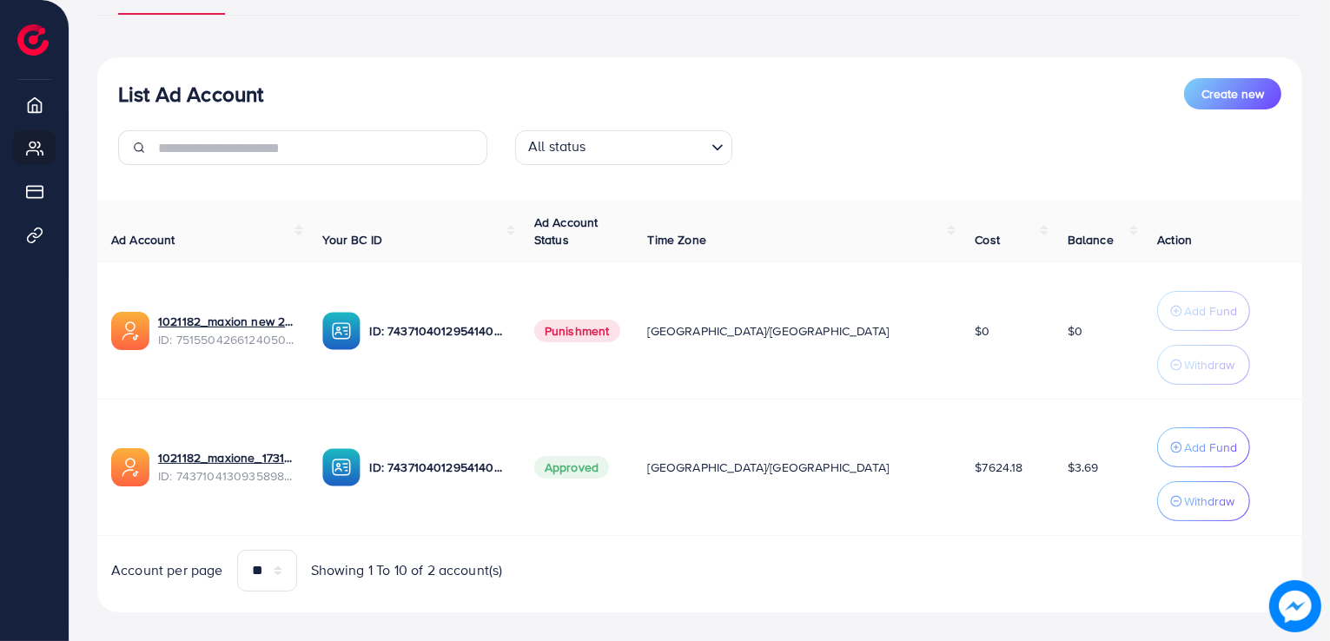
scroll to position [161, 0]
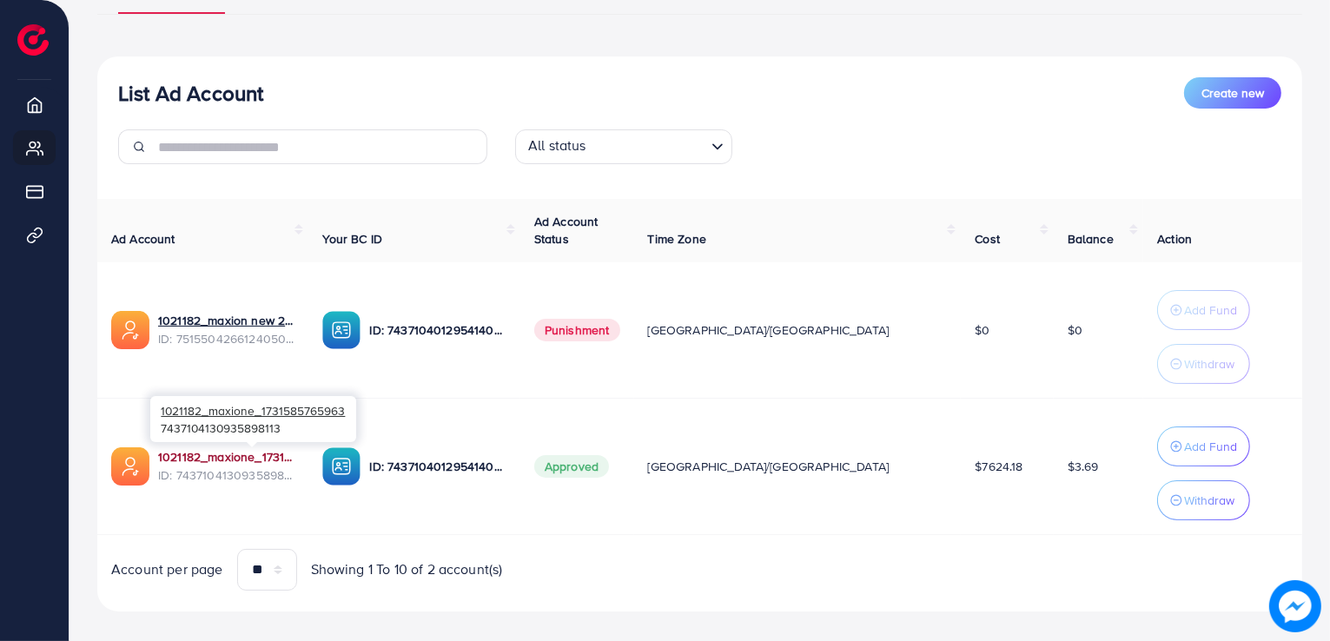
click at [284, 457] on link "1021182_maxione_1731585765963" at bounding box center [226, 456] width 136 height 17
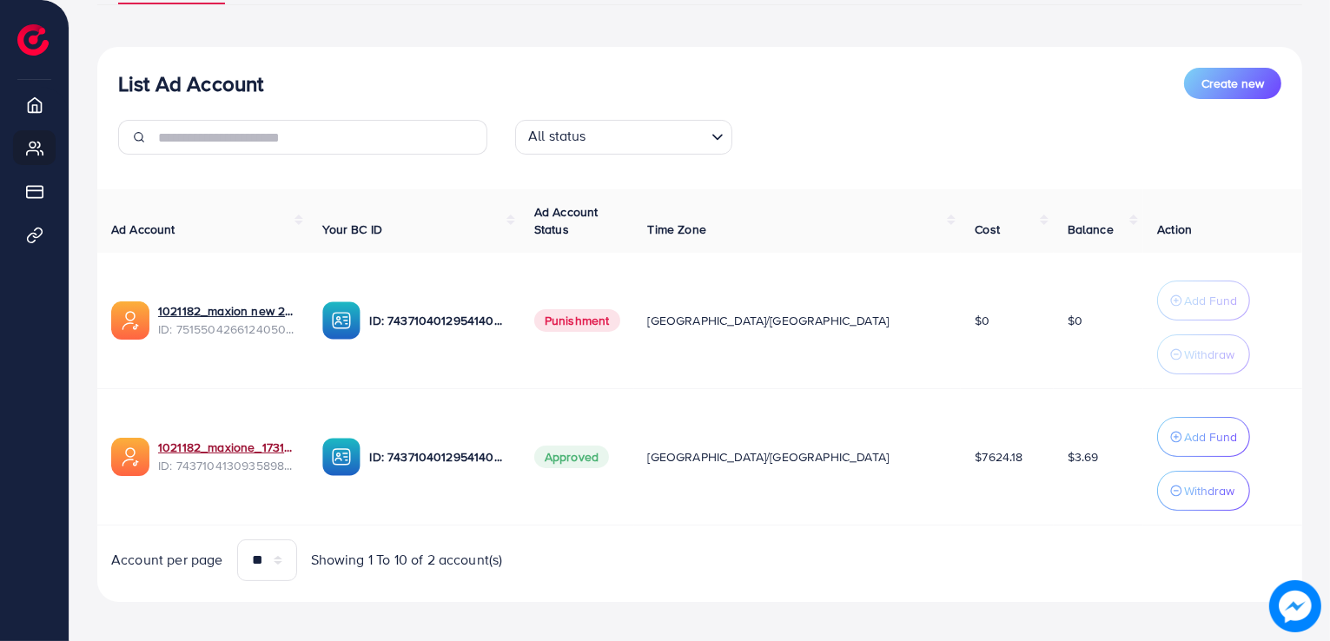
scroll to position [177, 0]
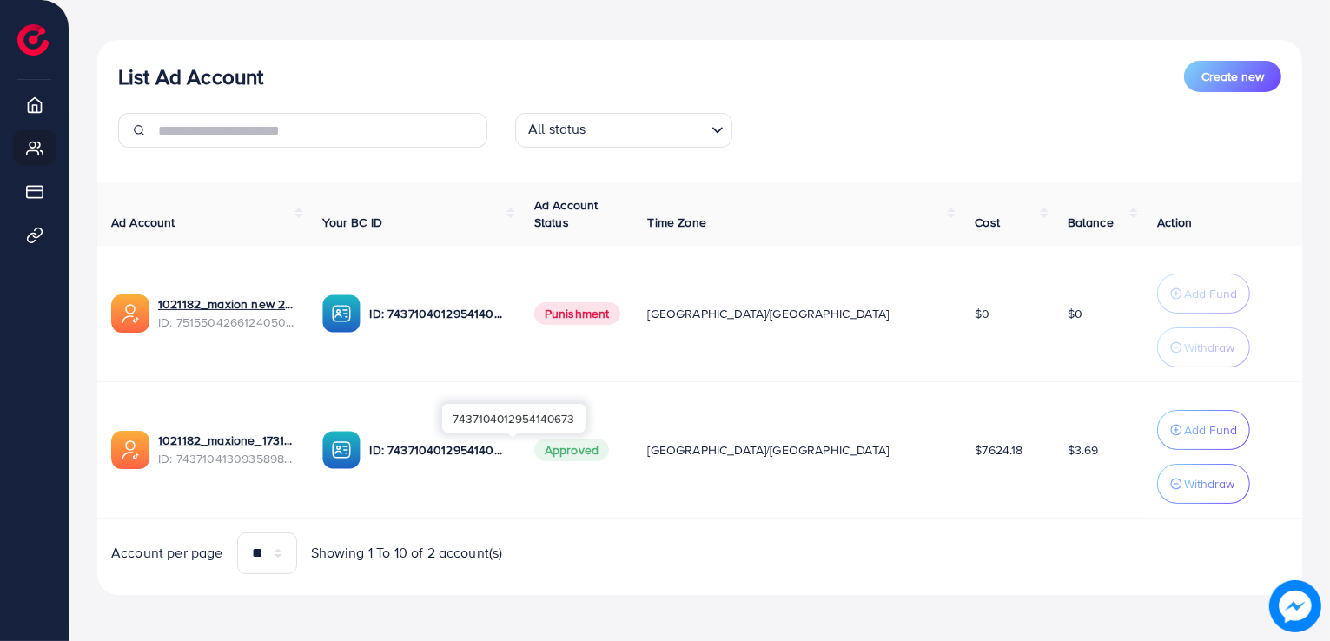
click at [476, 443] on p "ID: 7437104012954140673" at bounding box center [437, 450] width 136 height 21
